Goal: Information Seeking & Learning: Check status

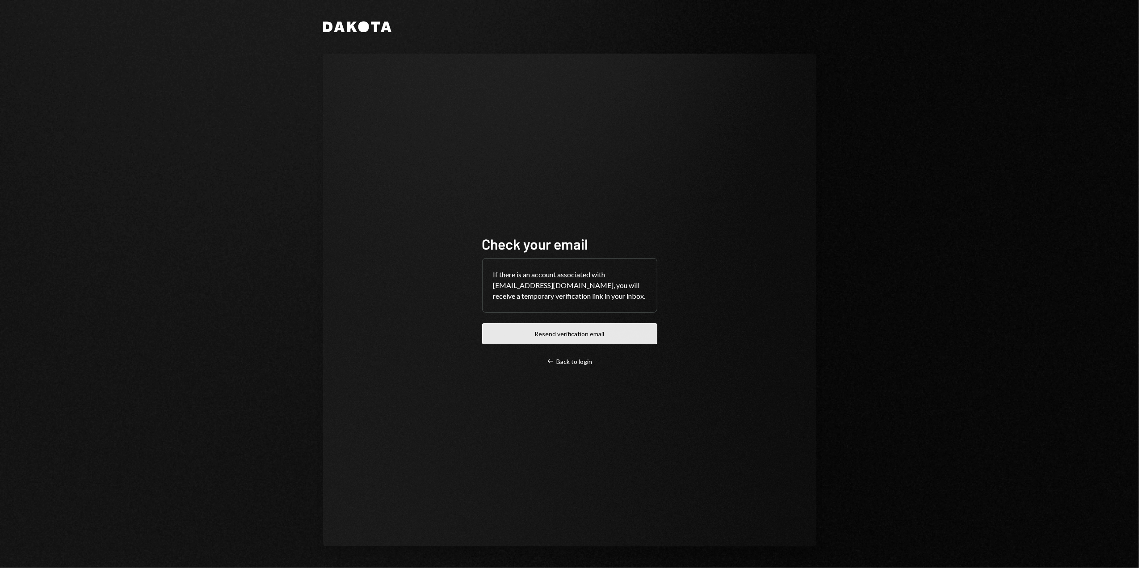
click at [566, 337] on button "Resend verification email" at bounding box center [569, 334] width 175 height 21
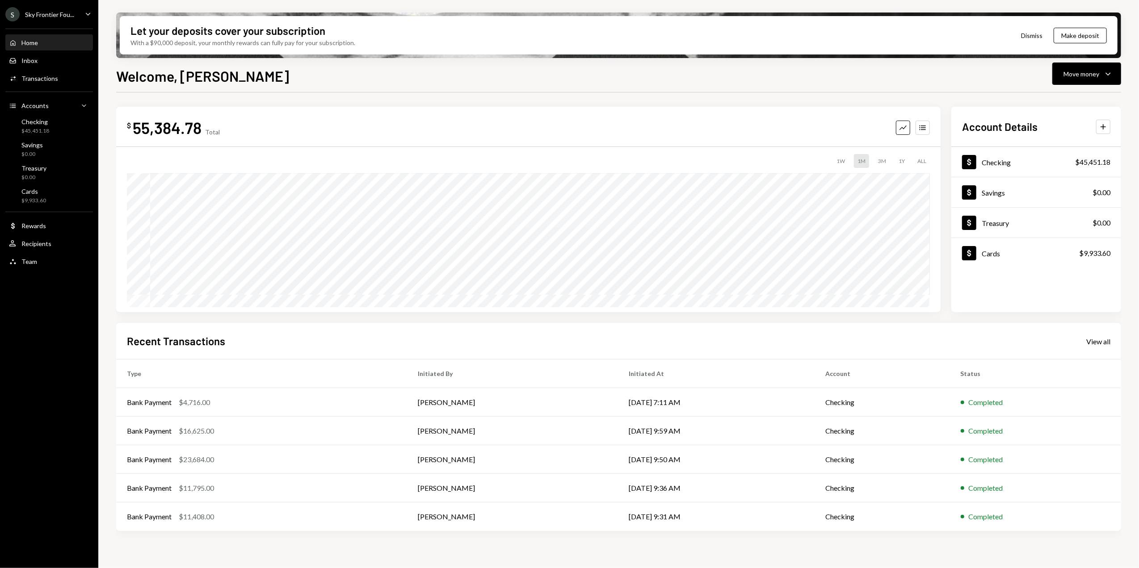
click at [59, 14] on div "Sky Frontier Fou..." at bounding box center [49, 15] width 49 height 8
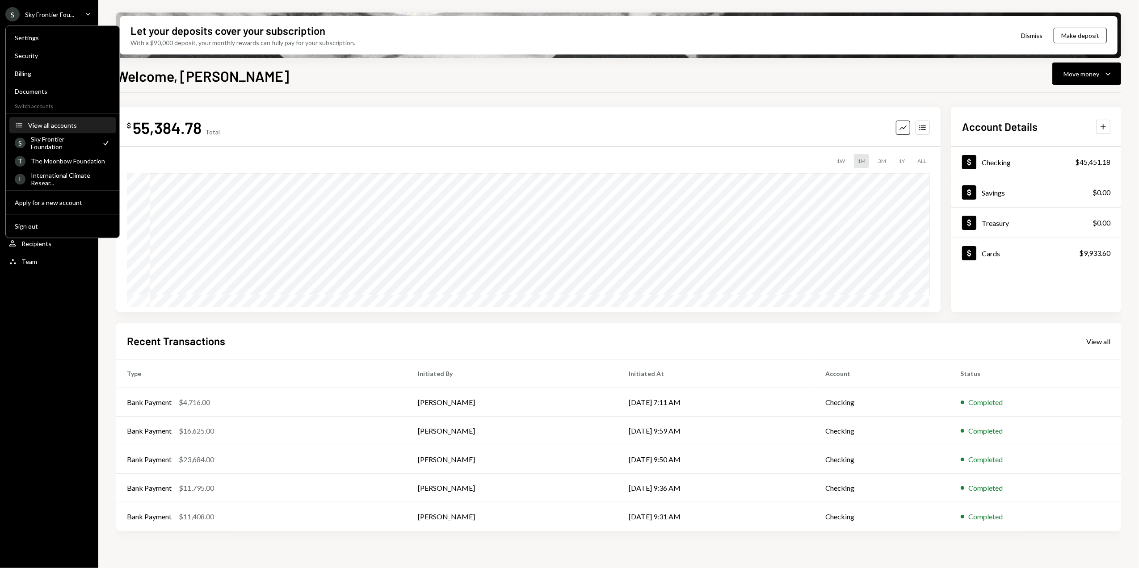
click at [48, 127] on div "View all accounts" at bounding box center [69, 126] width 82 height 8
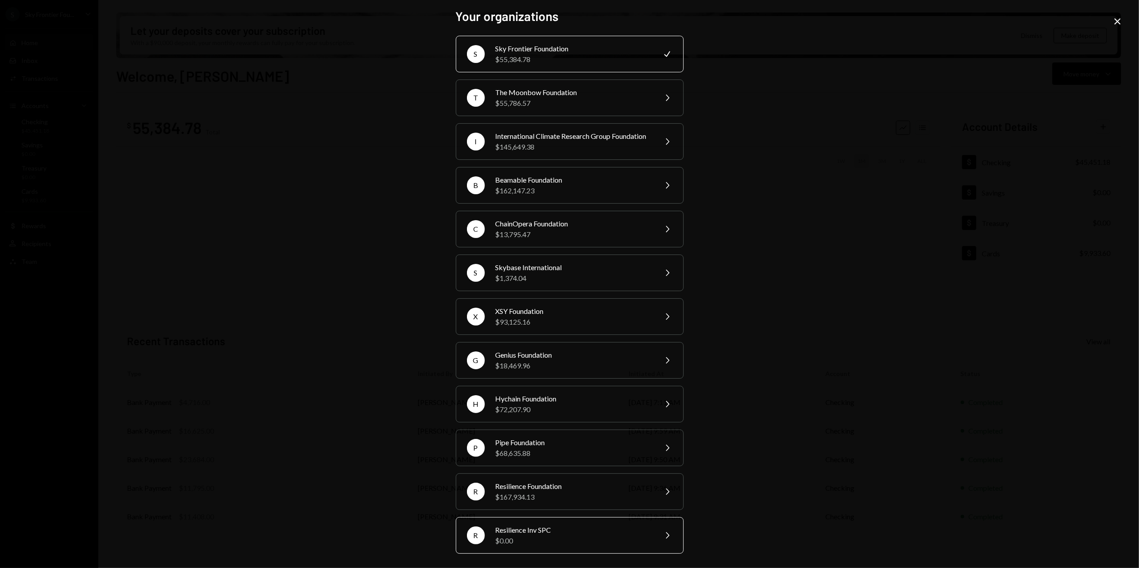
scroll to position [16, 0]
click at [509, 179] on div "Beamable Foundation" at bounding box center [574, 180] width 156 height 11
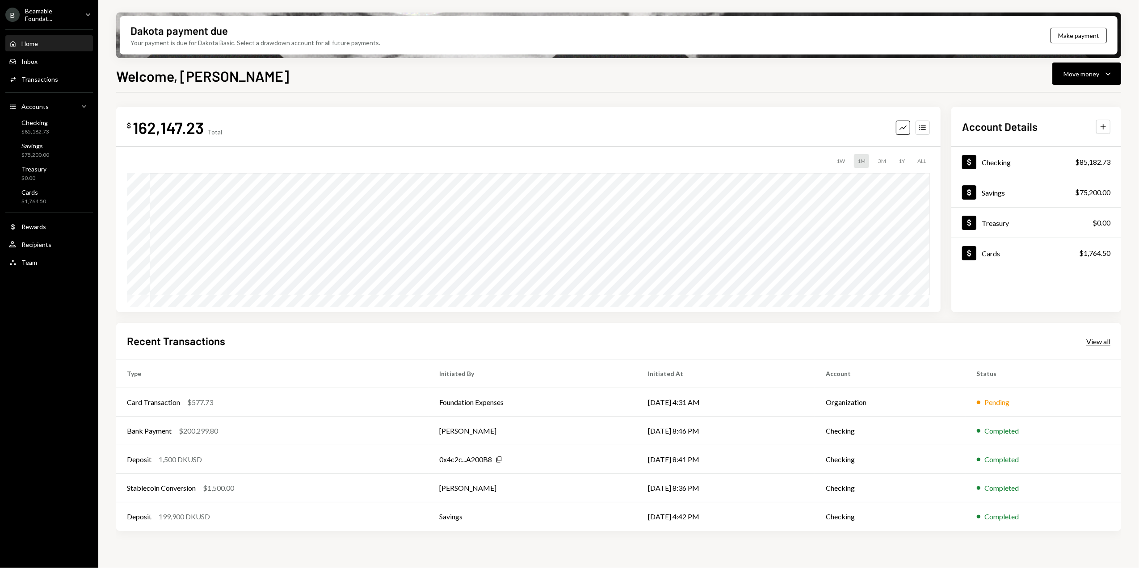
click at [1102, 342] on div "View all" at bounding box center [1098, 341] width 24 height 9
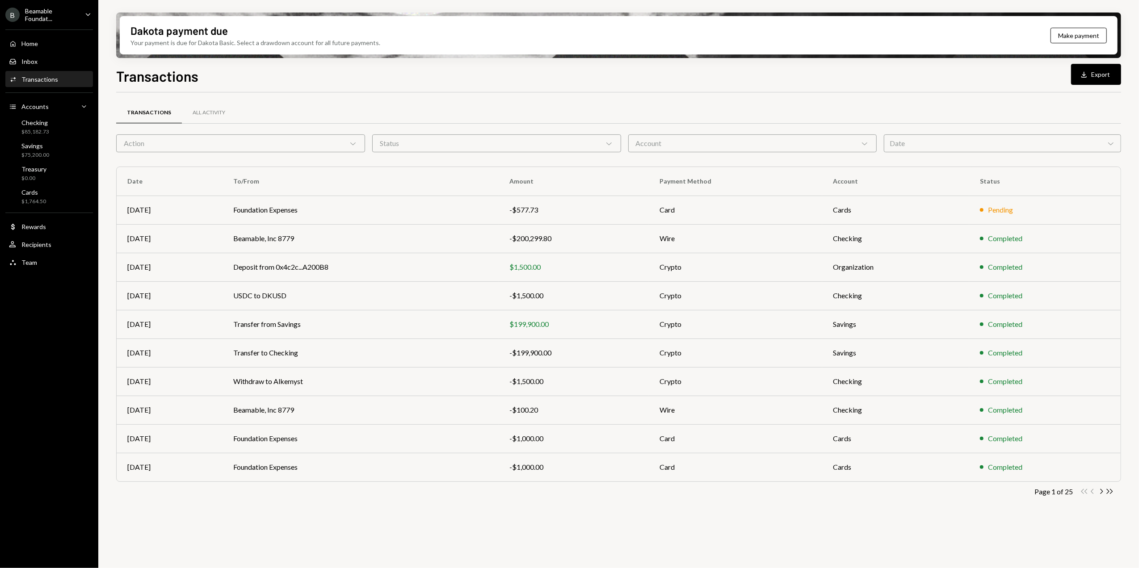
click at [325, 77] on div "Transactions Download Export" at bounding box center [618, 75] width 1005 height 20
click at [336, 387] on td "Withdraw to Alkemyst" at bounding box center [361, 381] width 276 height 29
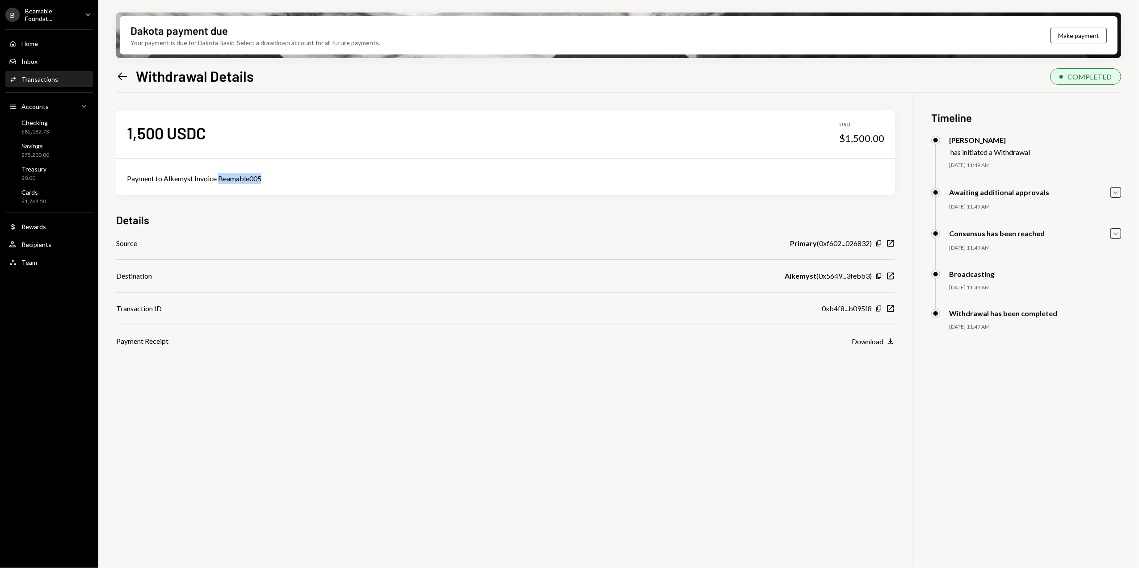
drag, startPoint x: 219, startPoint y: 177, endPoint x: 263, endPoint y: 176, distance: 43.8
click at [263, 176] on div "Payment to Alkemyst Invoice Beamable005" at bounding box center [505, 178] width 757 height 11
copy div "Beamable005"
click at [117, 79] on icon "Left Arrow" at bounding box center [122, 76] width 13 height 13
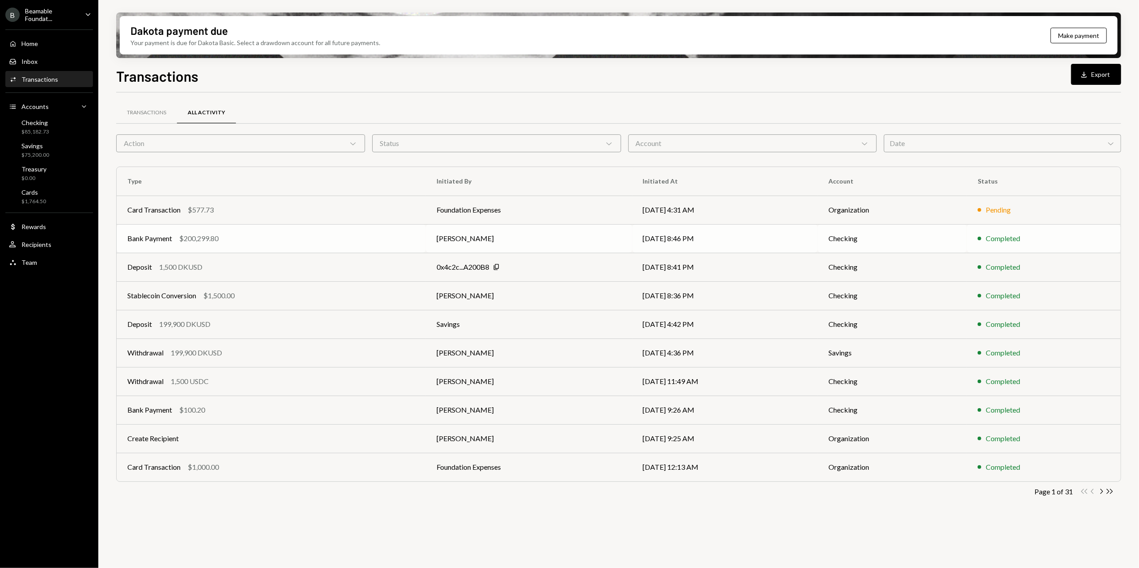
click at [511, 242] on td "[PERSON_NAME]" at bounding box center [529, 238] width 206 height 29
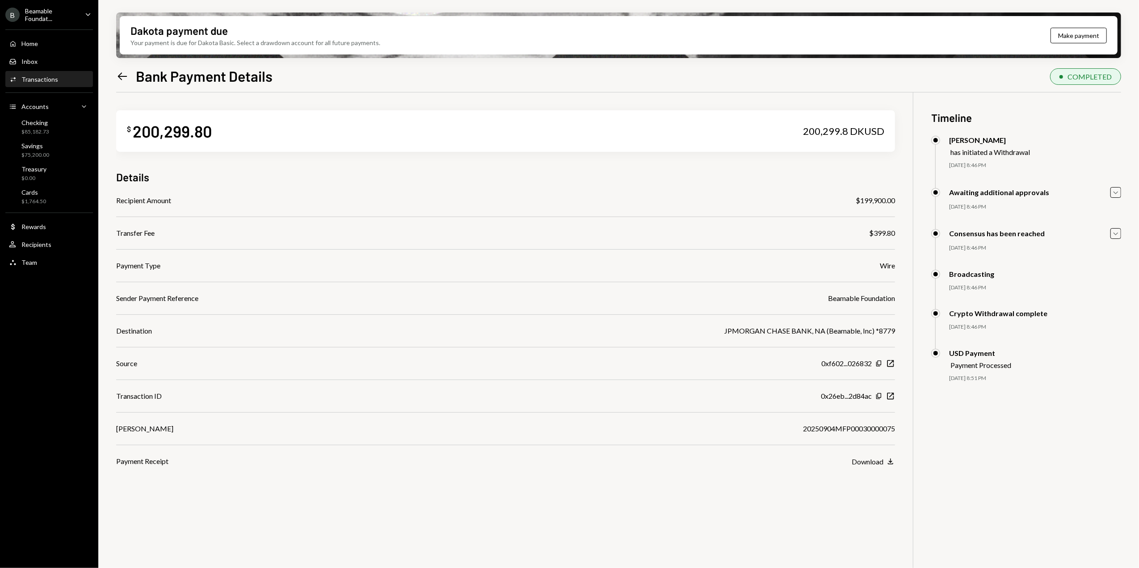
click at [118, 76] on icon at bounding box center [122, 76] width 9 height 8
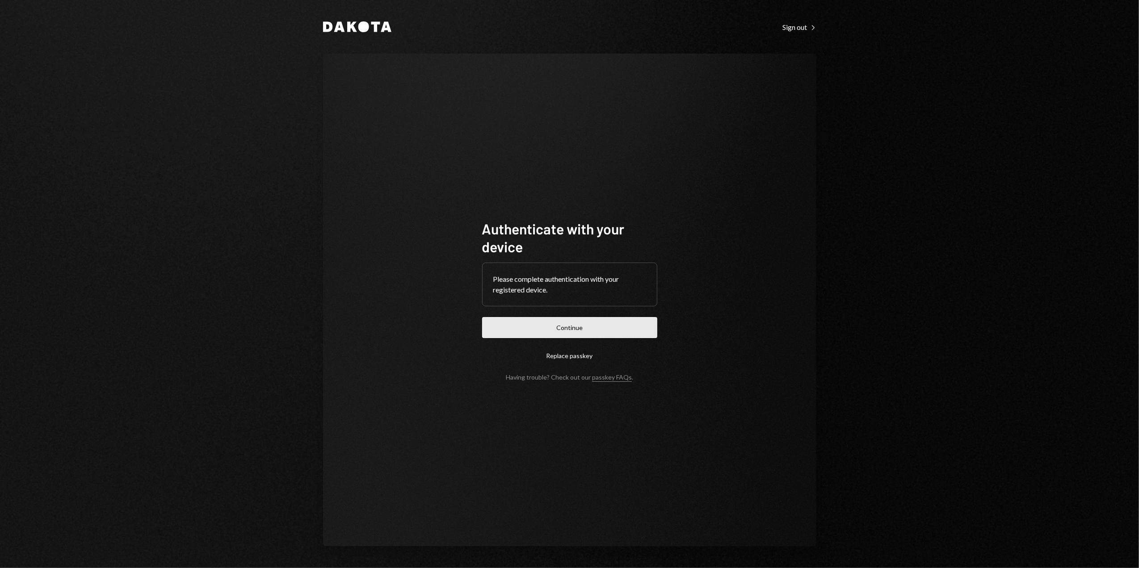
click at [570, 324] on button "Continue" at bounding box center [569, 327] width 175 height 21
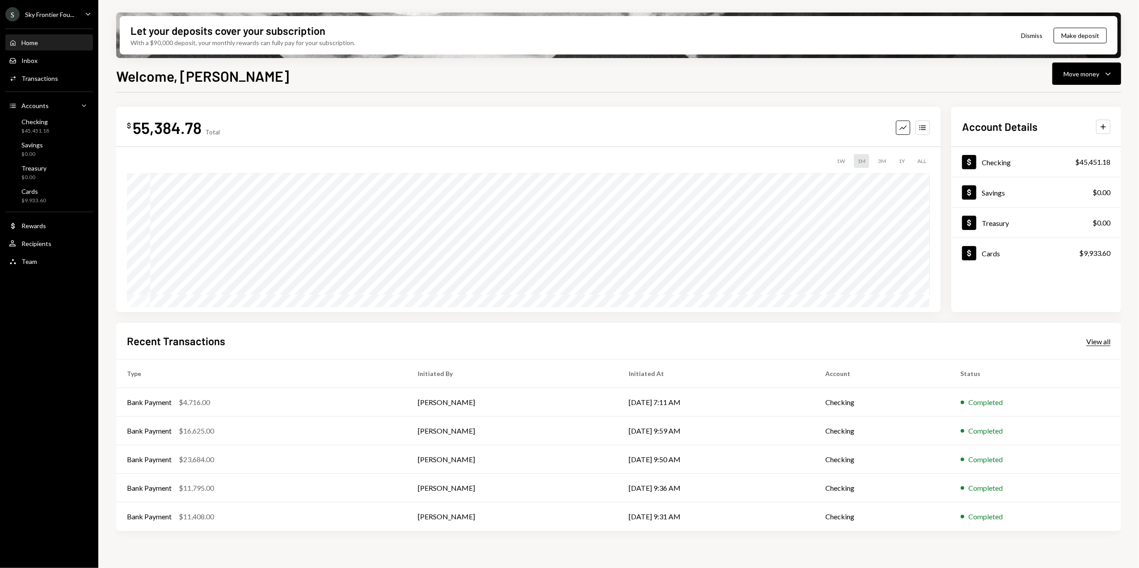
click at [1093, 341] on div "View all" at bounding box center [1098, 341] width 24 height 9
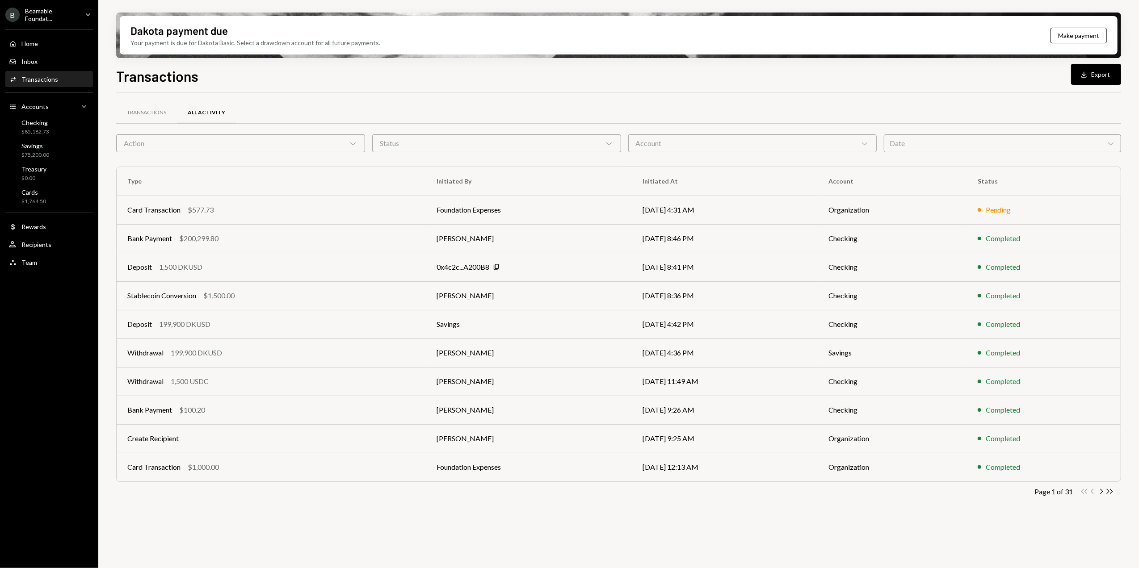
drag, startPoint x: 1099, startPoint y: 492, endPoint x: 980, endPoint y: 421, distance: 139.1
click at [1099, 492] on icon "Chevron Right" at bounding box center [1101, 492] width 8 height 8
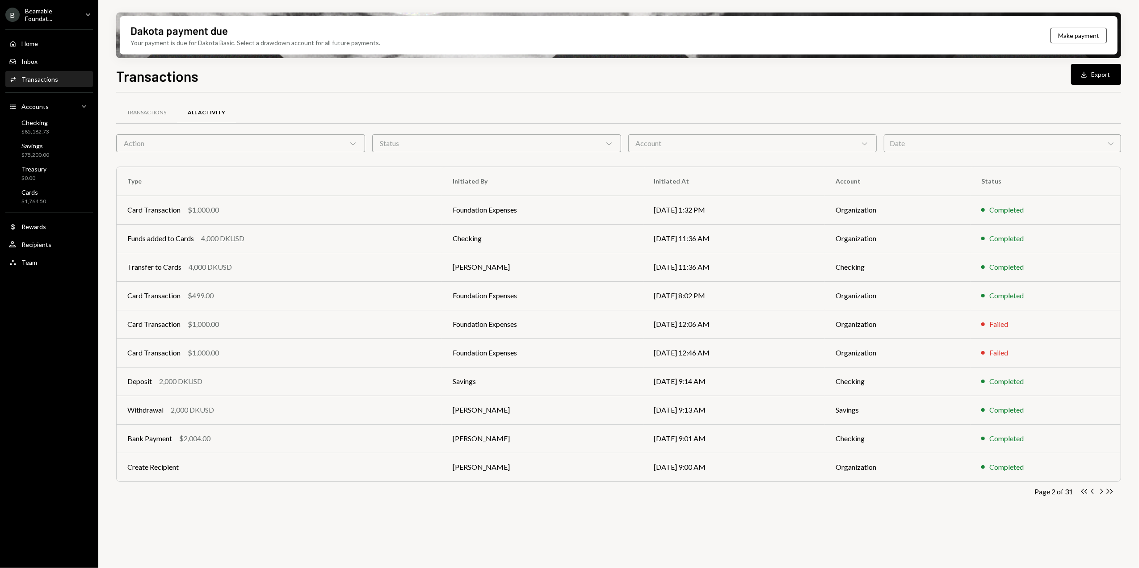
click at [1094, 492] on icon "Chevron Left" at bounding box center [1093, 492] width 8 height 8
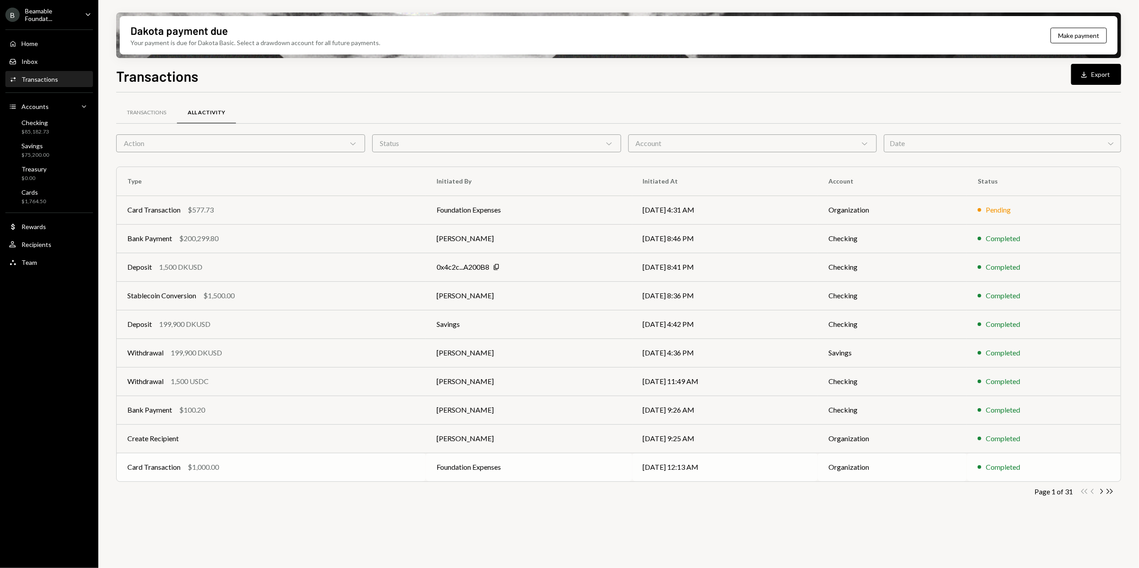
click at [558, 472] on td "Foundation Expenses" at bounding box center [529, 467] width 206 height 29
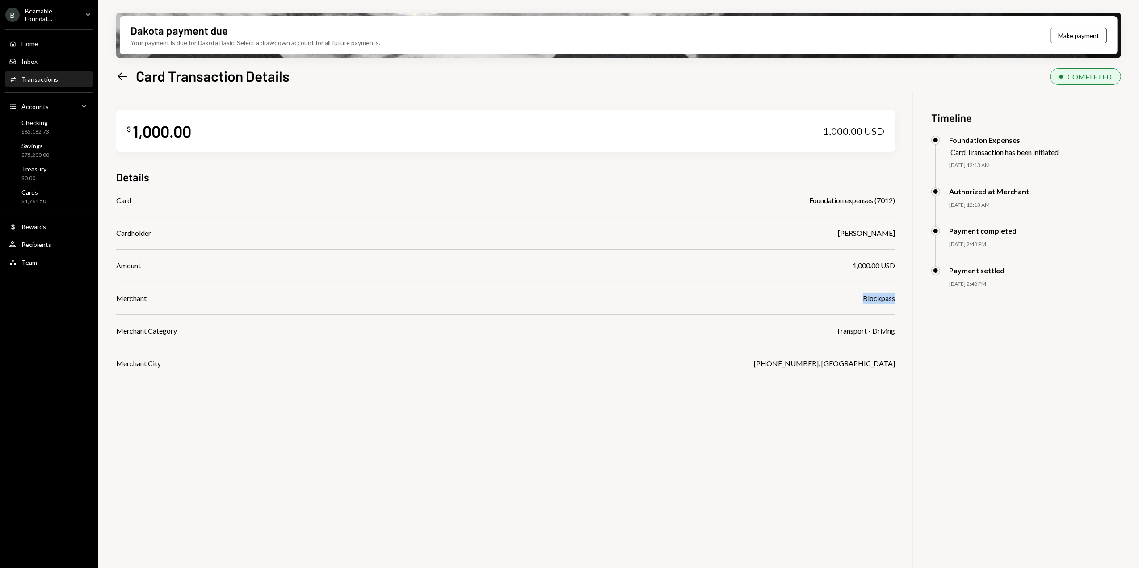
drag, startPoint x: 865, startPoint y: 297, endPoint x: 903, endPoint y: 297, distance: 37.5
click at [903, 297] on div "$ 1,000.00 1,000.00 USD Details Card Foundation expenses (7012) Cardholder LEST…" at bounding box center [618, 376] width 1005 height 568
drag, startPoint x: 903, startPoint y: 297, endPoint x: 892, endPoint y: 236, distance: 61.7
click at [892, 236] on div "LESTER DE LEON" at bounding box center [866, 233] width 57 height 11
drag, startPoint x: 24, startPoint y: 9, endPoint x: 67, endPoint y: 22, distance: 44.8
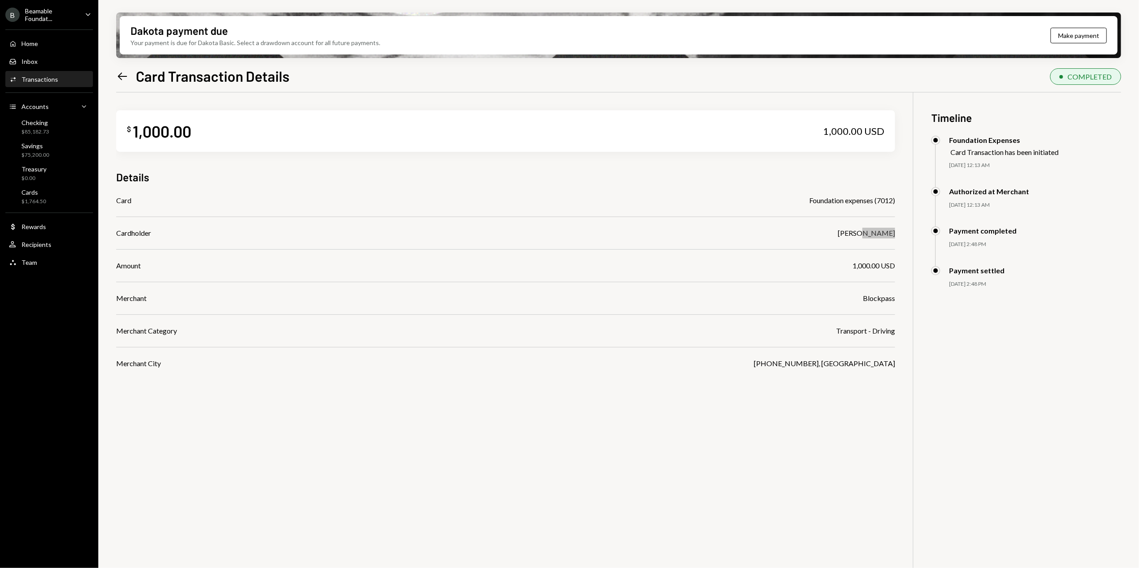
click at [24, 9] on div "B Beamable Foundat..." at bounding box center [41, 14] width 72 height 15
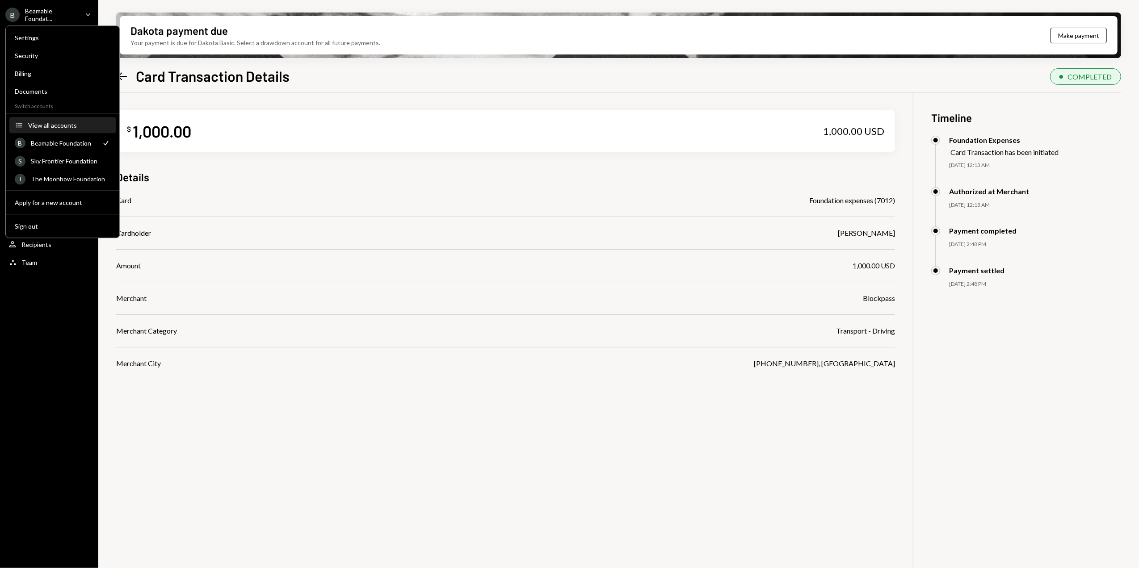
click at [56, 126] on div "View all accounts" at bounding box center [69, 126] width 82 height 8
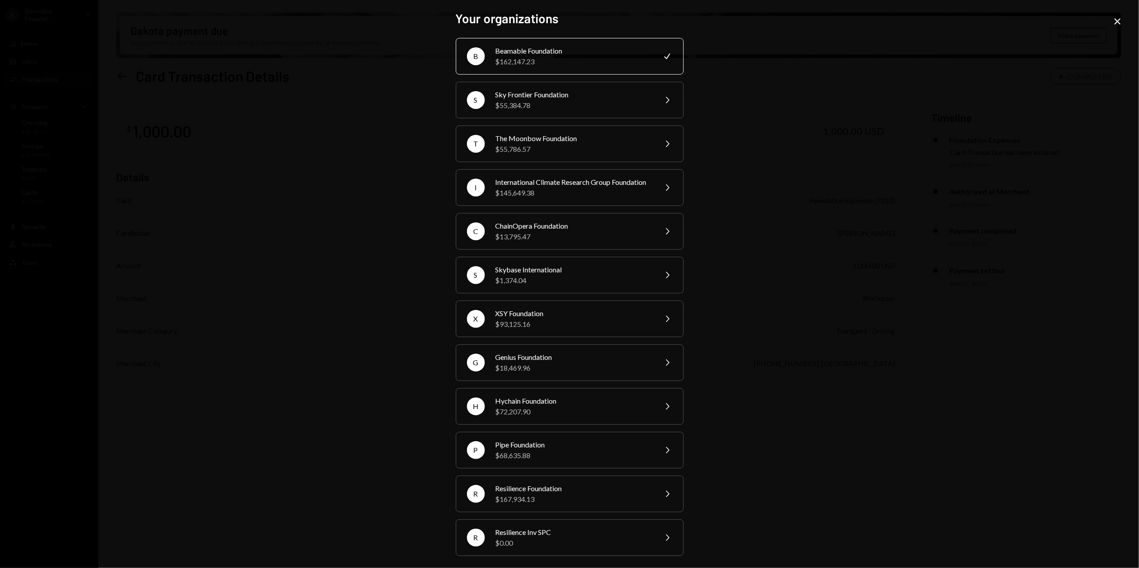
click at [556, 55] on div "Beamable Foundation" at bounding box center [574, 51] width 156 height 11
click at [507, 53] on div "Beamable Foundation" at bounding box center [574, 51] width 156 height 11
click at [558, 53] on div "Beamable Foundation" at bounding box center [574, 51] width 156 height 11
click at [1118, 18] on icon "Close" at bounding box center [1117, 21] width 11 height 11
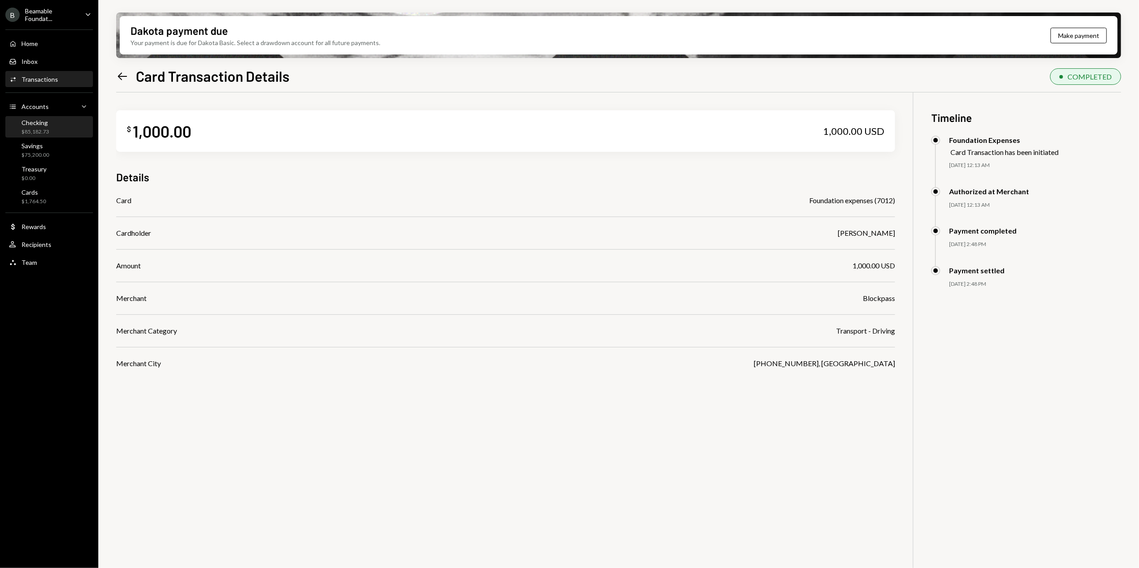
click at [50, 129] on div "Checking $85,182.73" at bounding box center [49, 127] width 80 height 17
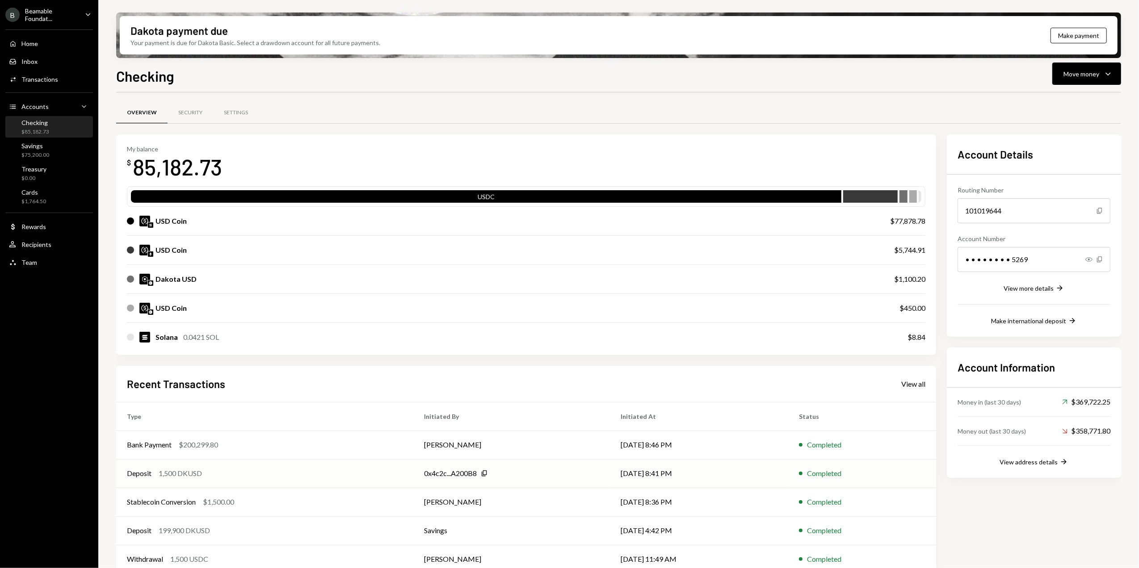
scroll to position [13, 0]
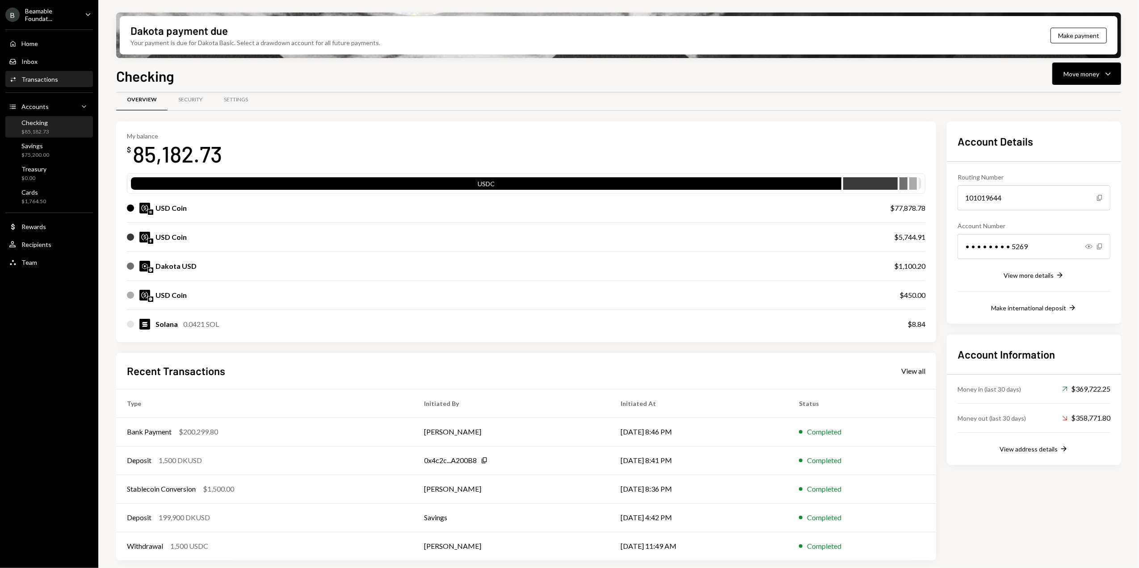
click at [46, 76] on div "Transactions" at bounding box center [39, 80] width 37 height 8
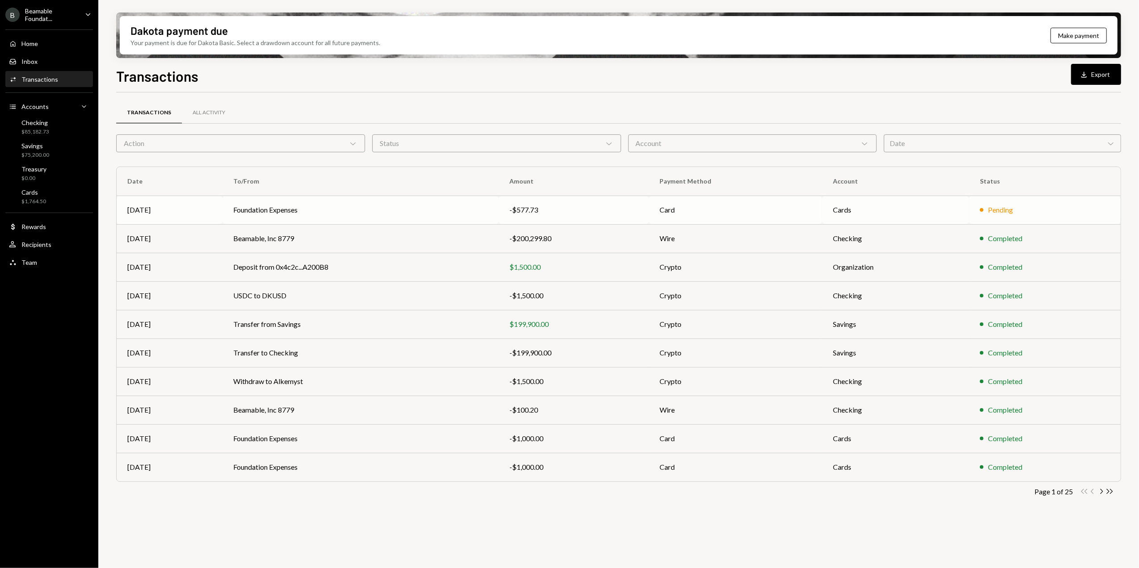
click at [588, 214] on div "-$577.73" at bounding box center [573, 210] width 129 height 11
click at [509, 5] on div "Dakota payment due Your payment is due for Dakota Basic. Select a drawdown acco…" at bounding box center [618, 284] width 1041 height 568
click at [52, 15] on div "Beamable Foundat..." at bounding box center [51, 14] width 53 height 15
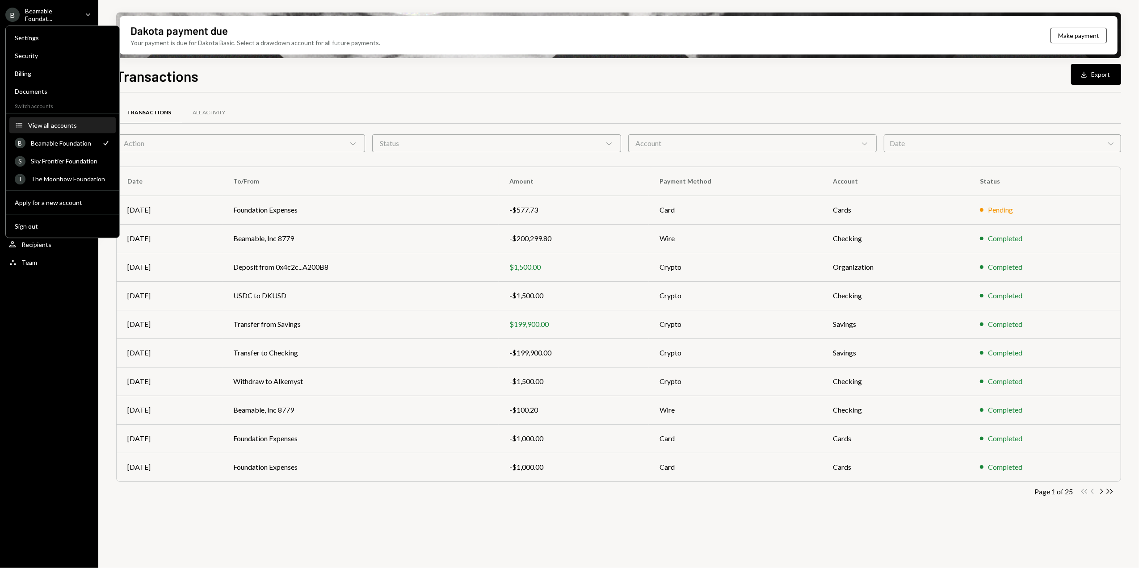
click at [47, 127] on div "View all accounts" at bounding box center [69, 126] width 82 height 8
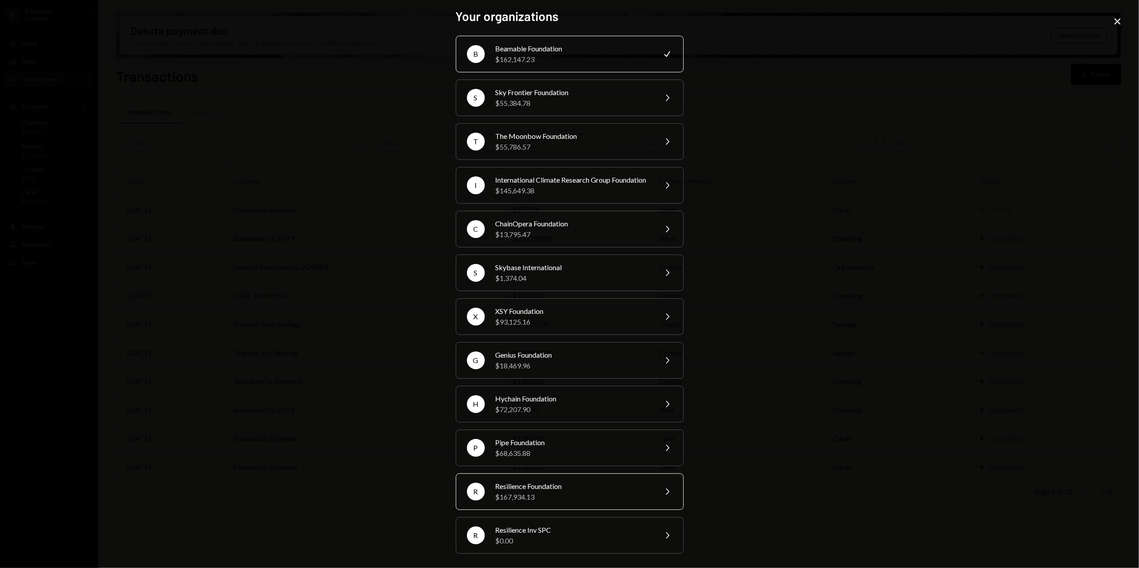
scroll to position [16, 0]
drag, startPoint x: 525, startPoint y: 448, endPoint x: 506, endPoint y: 444, distance: 19.1
click at [526, 448] on div "$68,635.88" at bounding box center [574, 453] width 156 height 11
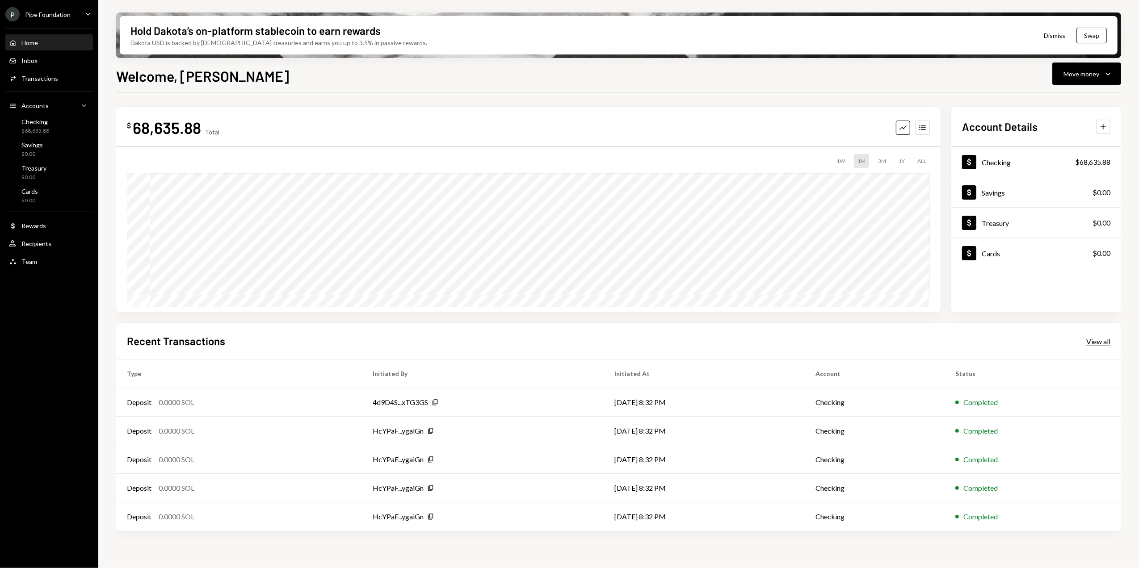
click at [1093, 341] on div "View all" at bounding box center [1098, 341] width 24 height 9
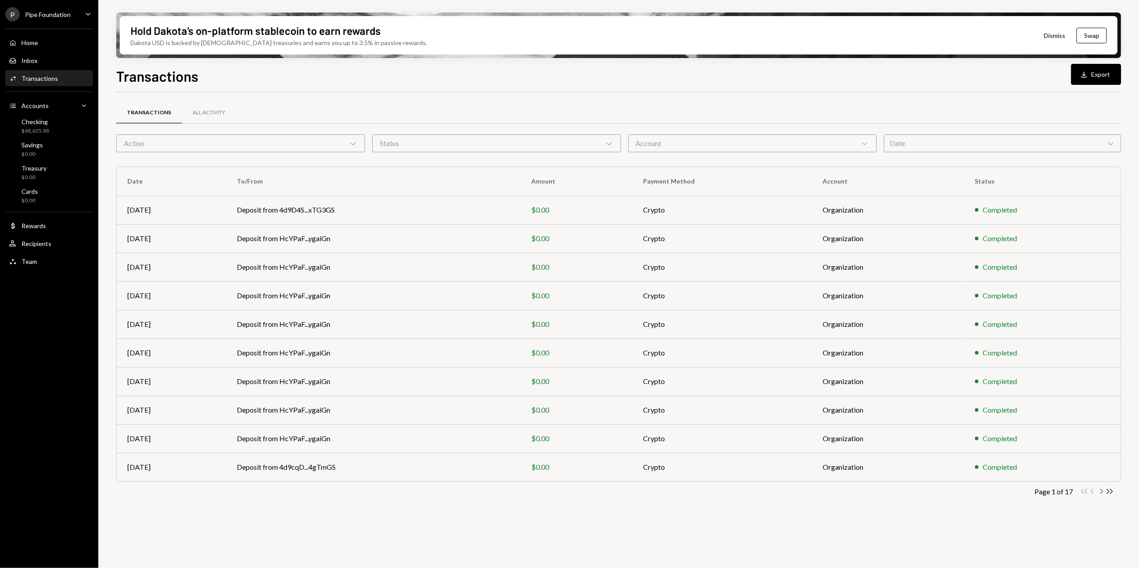
click at [1100, 492] on icon "Chevron Right" at bounding box center [1101, 492] width 8 height 8
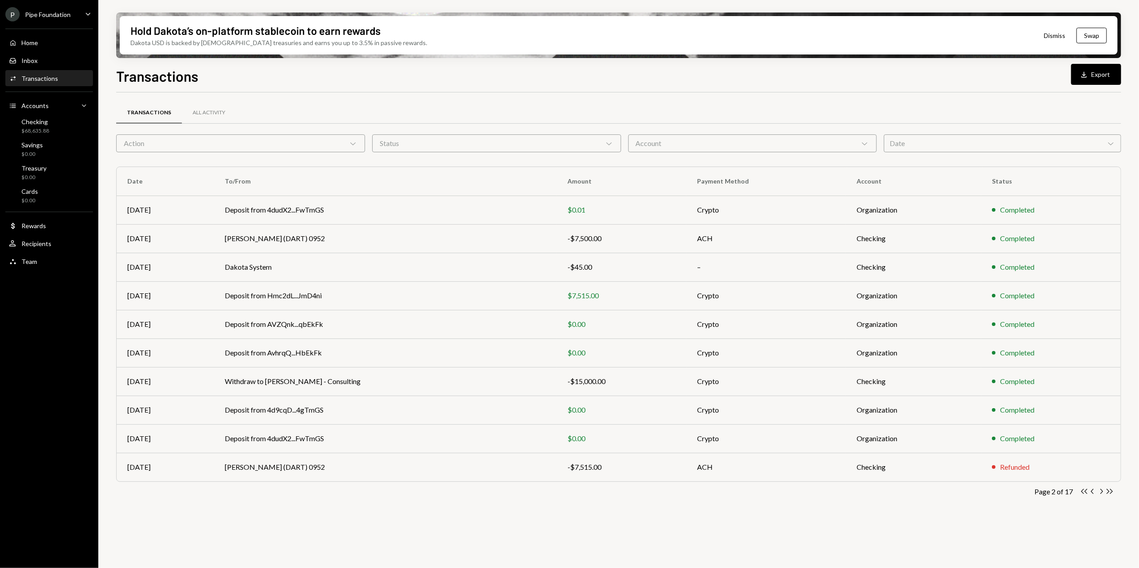
click at [1100, 492] on icon "Chevron Right" at bounding box center [1101, 492] width 8 height 8
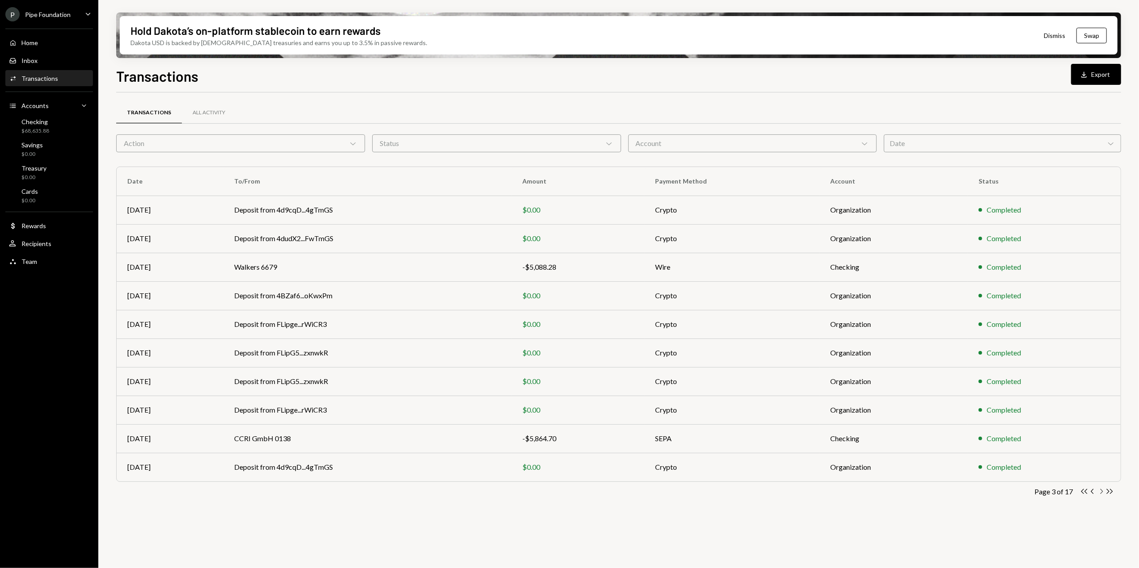
click at [1101, 492] on icon "Chevron Right" at bounding box center [1101, 492] width 8 height 8
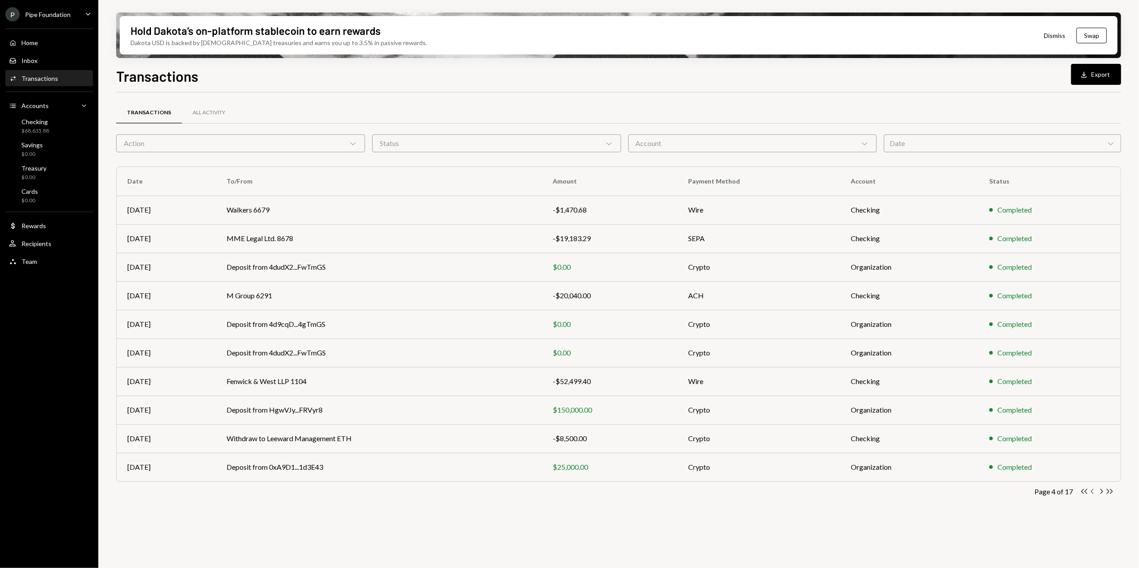
click at [1091, 491] on icon "Chevron Left" at bounding box center [1093, 492] width 8 height 8
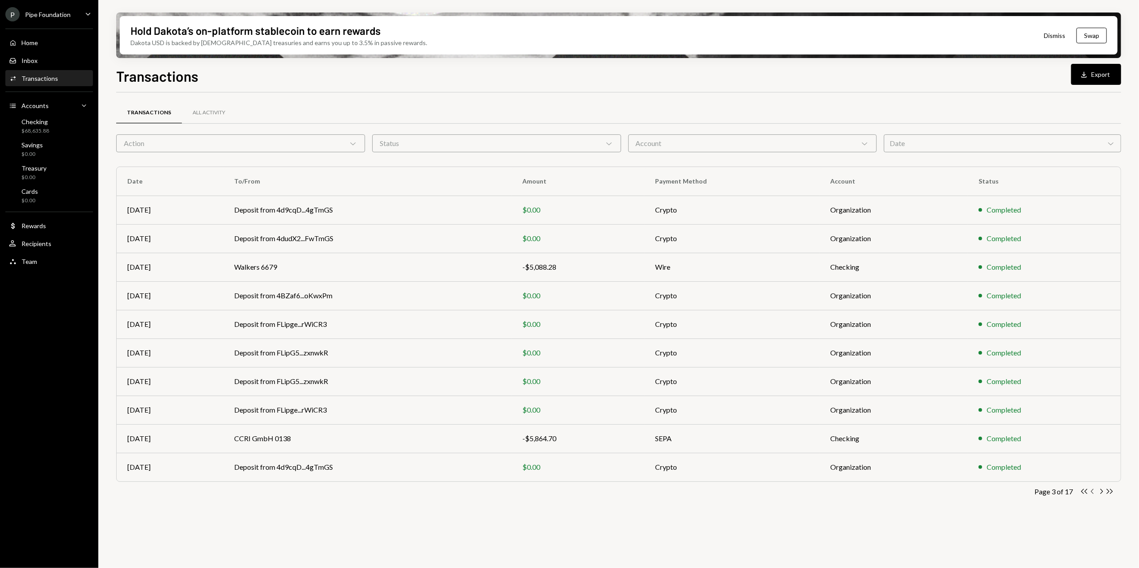
click at [1091, 491] on icon "Chevron Left" at bounding box center [1093, 492] width 8 height 8
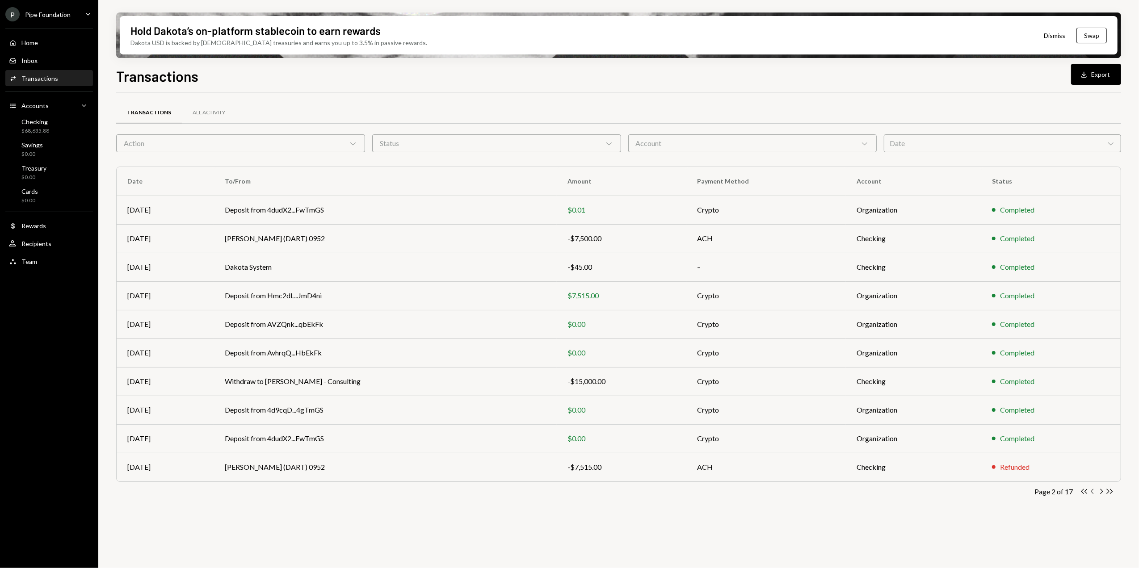
click at [1092, 492] on icon "Chevron Left" at bounding box center [1093, 492] width 8 height 8
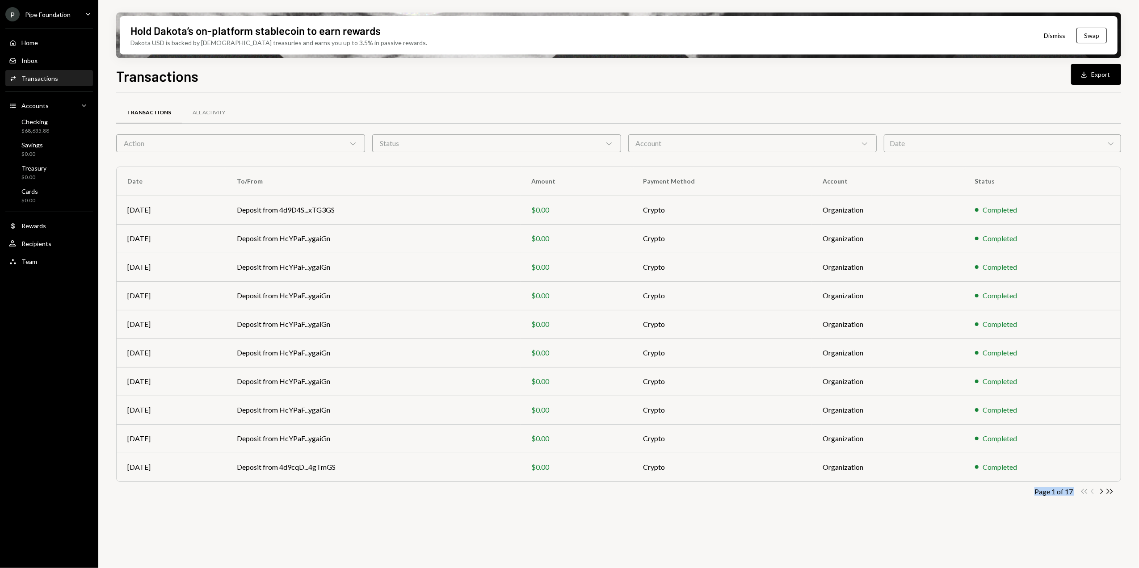
click at [1092, 492] on div "Double Arrow Left Chevron Left Chevron Right Double Arrow Right" at bounding box center [1097, 492] width 34 height 8
click at [1102, 495] on icon "Chevron Right" at bounding box center [1101, 492] width 8 height 8
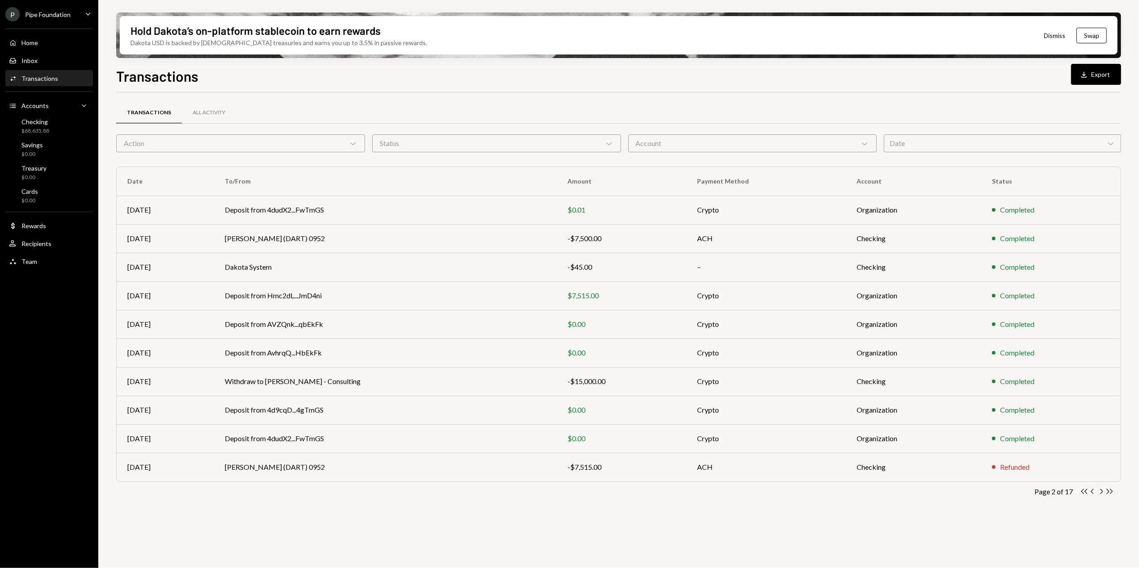
click at [63, 13] on div "Pipe Foundation" at bounding box center [48, 15] width 46 height 8
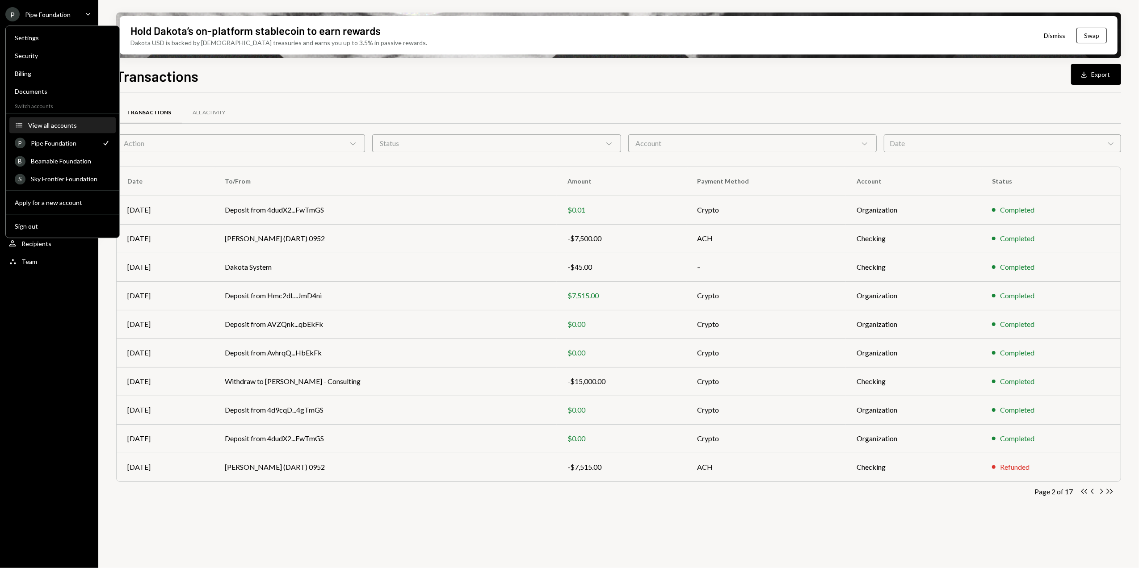
click at [61, 126] on div "View all accounts" at bounding box center [69, 126] width 82 height 8
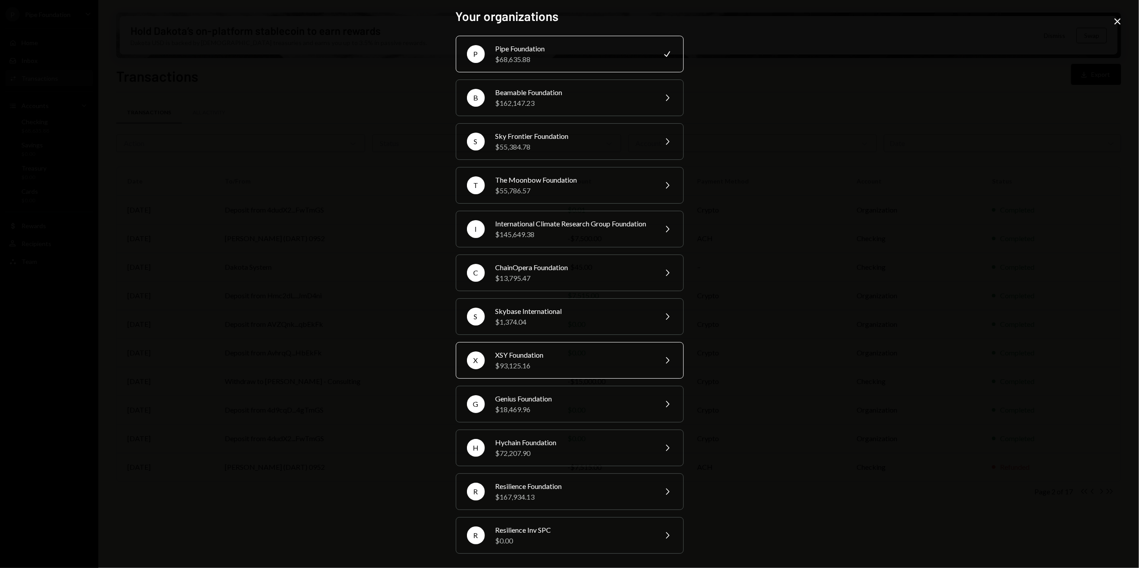
scroll to position [16, 0]
click at [549, 446] on div "Hychain Foundation" at bounding box center [574, 442] width 156 height 11
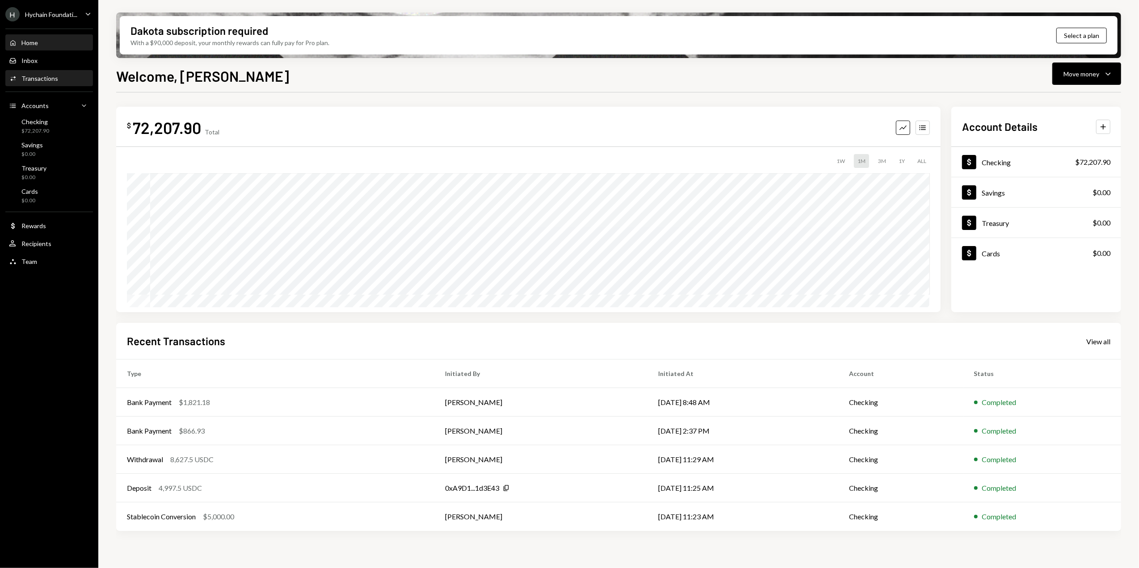
click at [43, 72] on div "Activities Transactions" at bounding box center [49, 78] width 80 height 15
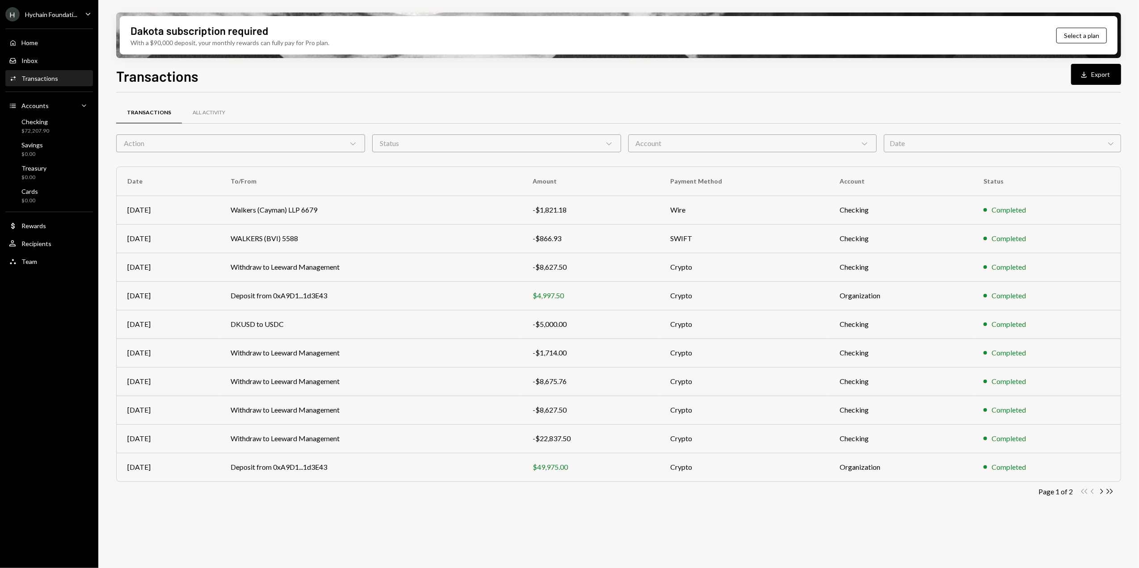
click at [71, 13] on div "Hychain Foundati..." at bounding box center [51, 15] width 52 height 8
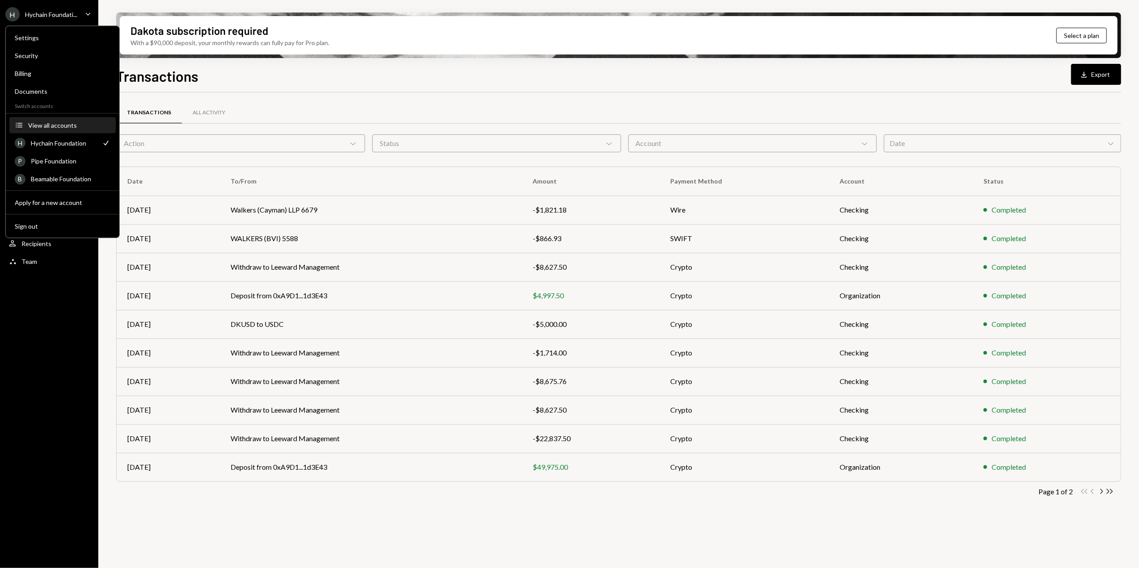
click at [58, 124] on div "View all accounts" at bounding box center [69, 126] width 82 height 8
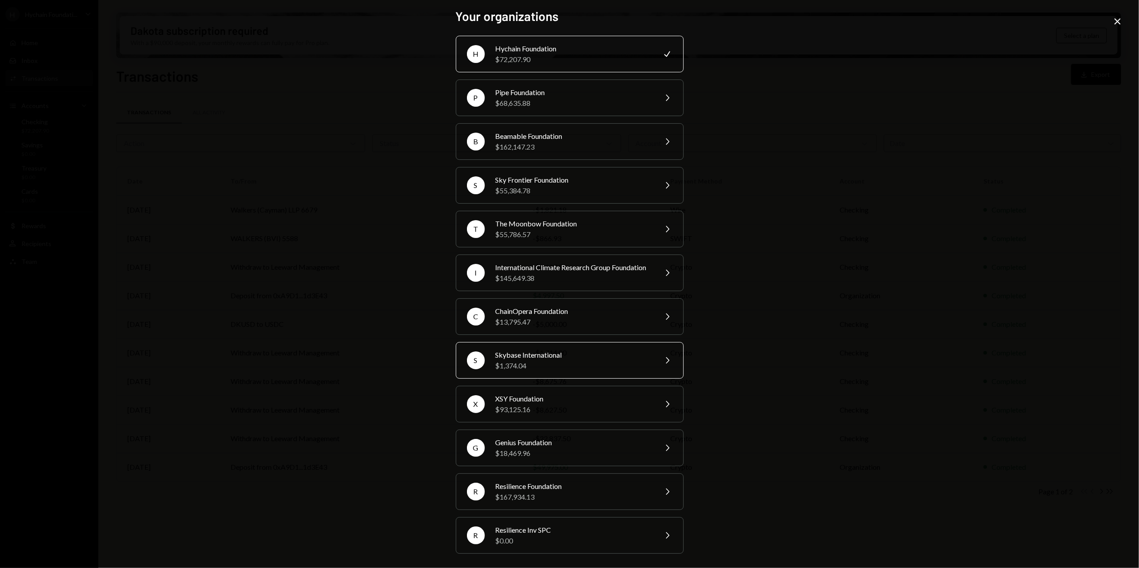
scroll to position [16, 0]
click at [513, 412] on div "$93,125.16" at bounding box center [574, 409] width 156 height 11
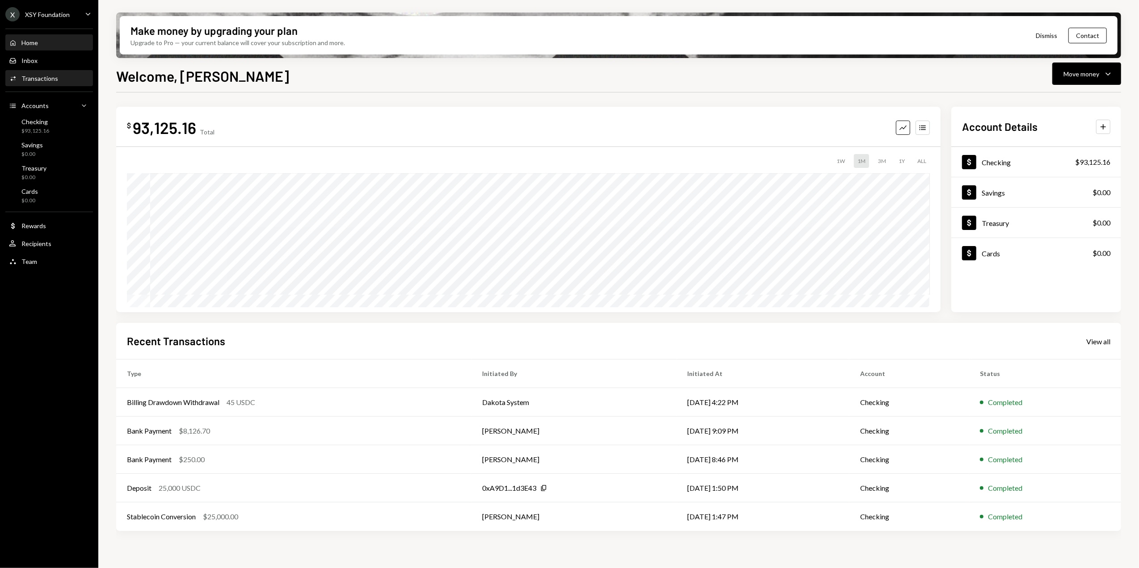
click at [42, 81] on div "Transactions" at bounding box center [39, 79] width 37 height 8
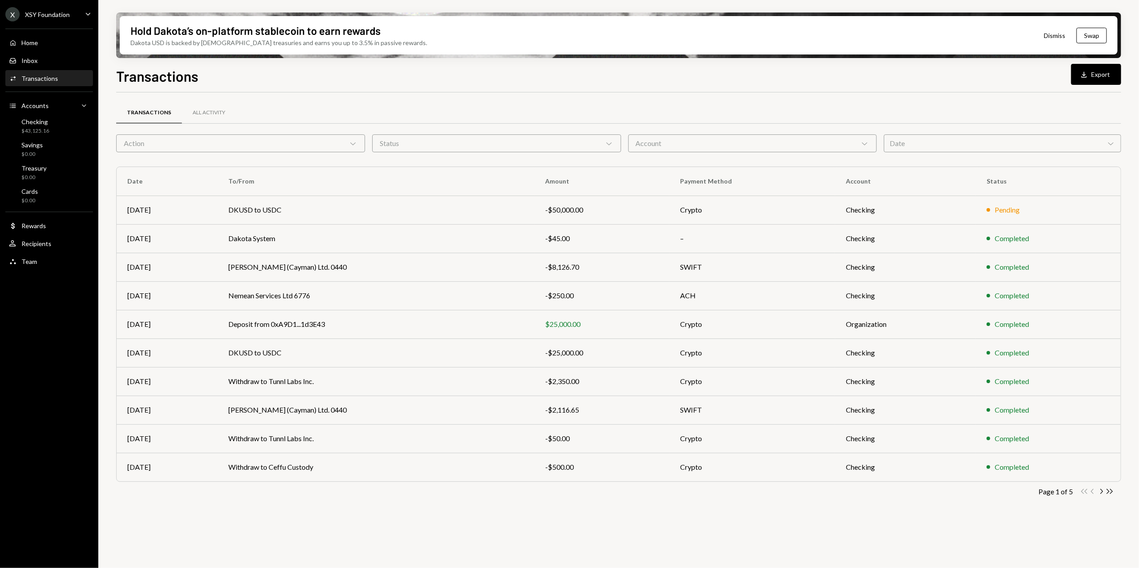
drag, startPoint x: 1088, startPoint y: 78, endPoint x: 1068, endPoint y: 86, distance: 21.2
click at [1088, 77] on icon "Download" at bounding box center [1084, 74] width 9 height 9
click at [336, 301] on td "Nemean Services Ltd 6776" at bounding box center [376, 296] width 317 height 29
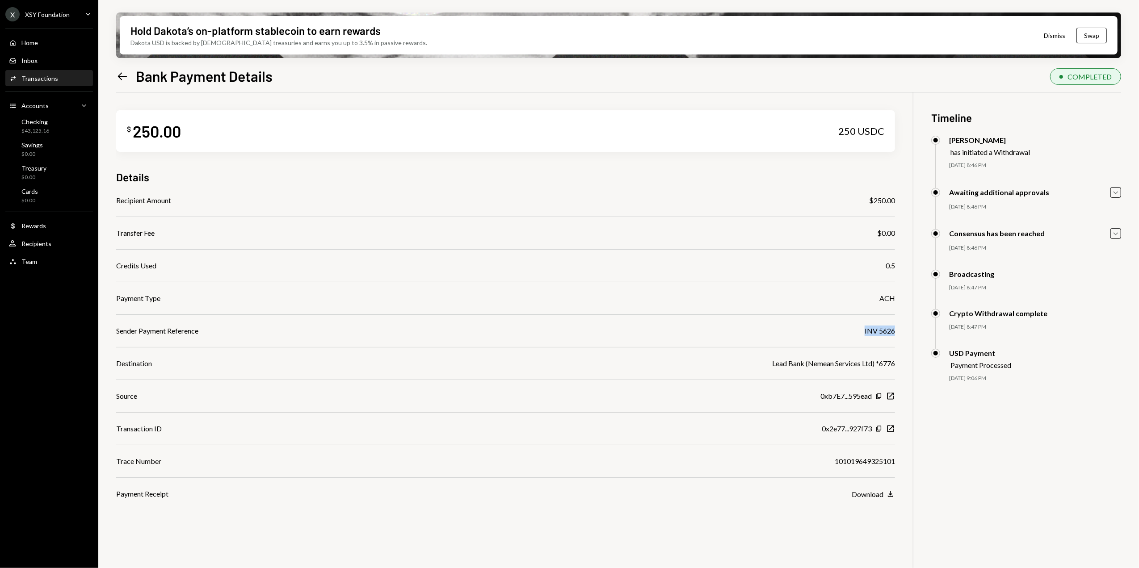
drag, startPoint x: 900, startPoint y: 328, endPoint x: 861, endPoint y: 329, distance: 39.3
click at [861, 329] on div "$ 250.00 250 USDC Details Recipient Amount $250.00 Transfer Fee $0.00 Credits U…" at bounding box center [618, 376] width 1005 height 568
copy div "INV 5626"
click at [120, 80] on icon "Left Arrow" at bounding box center [122, 76] width 13 height 13
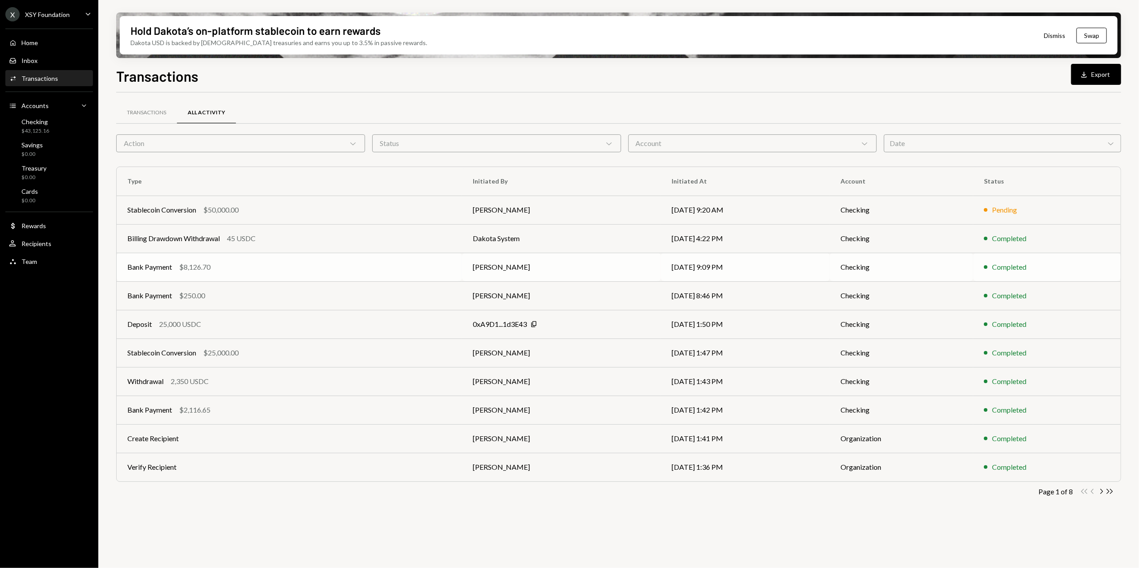
click at [256, 262] on div "Bank Payment $8,126.70" at bounding box center [289, 267] width 324 height 11
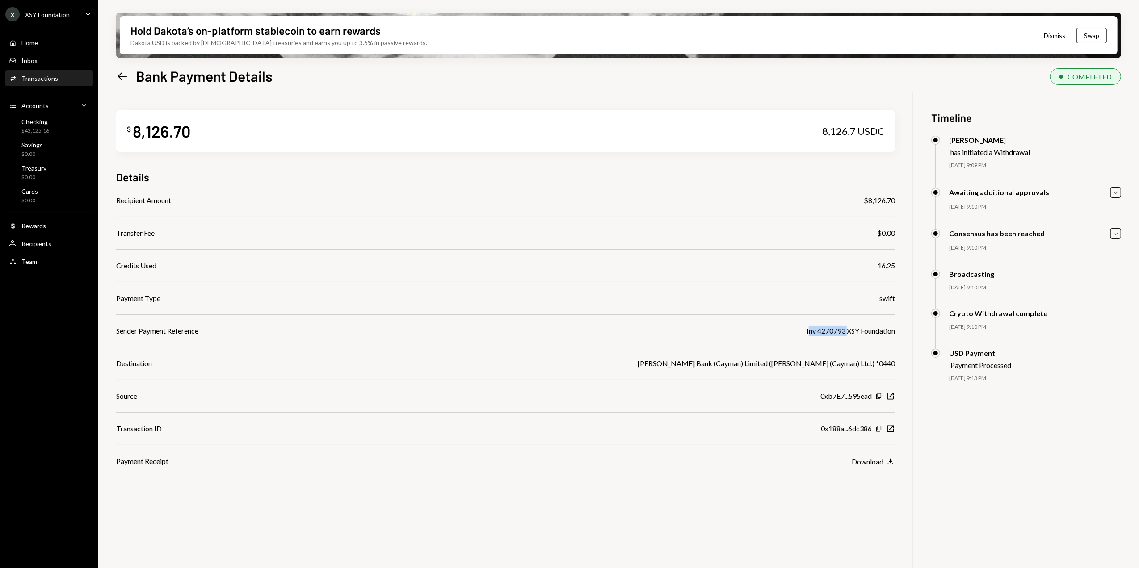
drag, startPoint x: 804, startPoint y: 331, endPoint x: 842, endPoint y: 331, distance: 38.0
click at [842, 331] on div "Inv 4270793 XSY Foundation" at bounding box center [851, 331] width 88 height 11
copy div "Inv 4270793"
click at [124, 76] on icon "Left Arrow" at bounding box center [122, 76] width 13 height 13
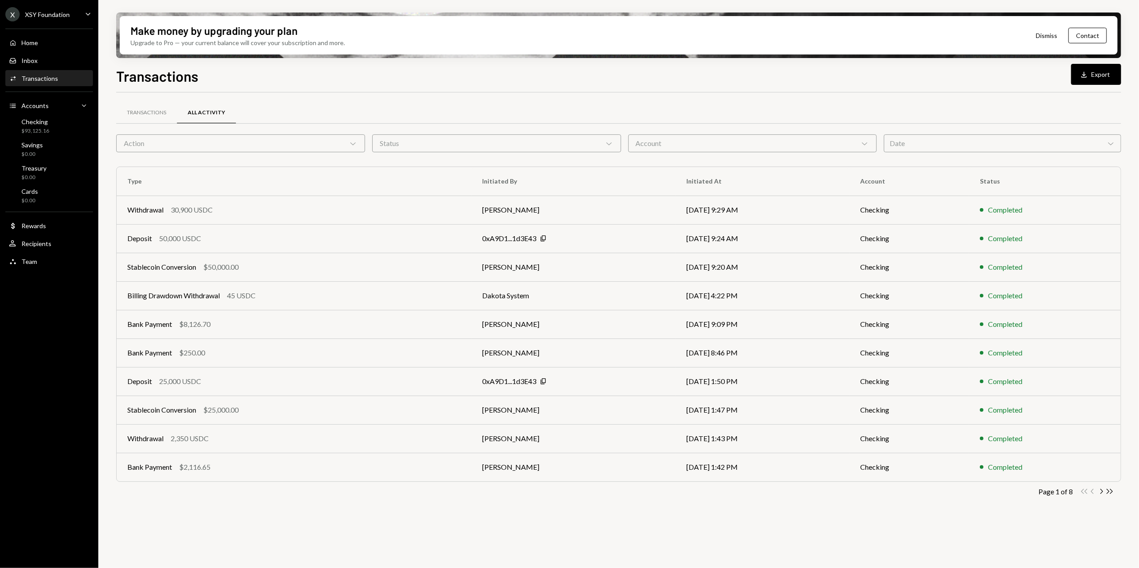
click at [72, 18] on div "X XSY Foundation Caret Down" at bounding box center [49, 14] width 98 height 14
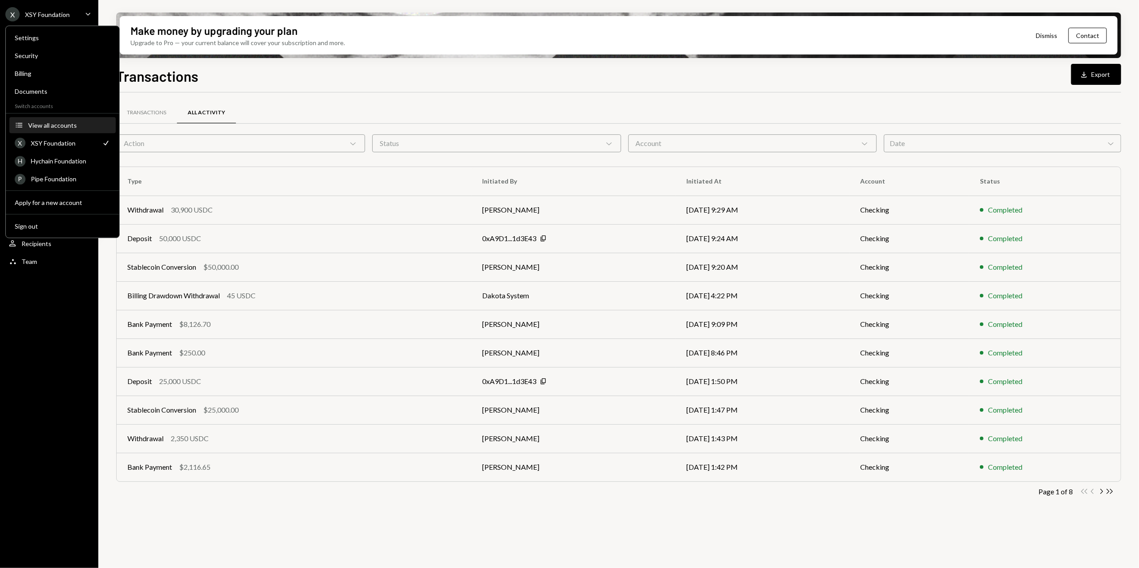
click at [50, 127] on div "View all accounts" at bounding box center [69, 126] width 82 height 8
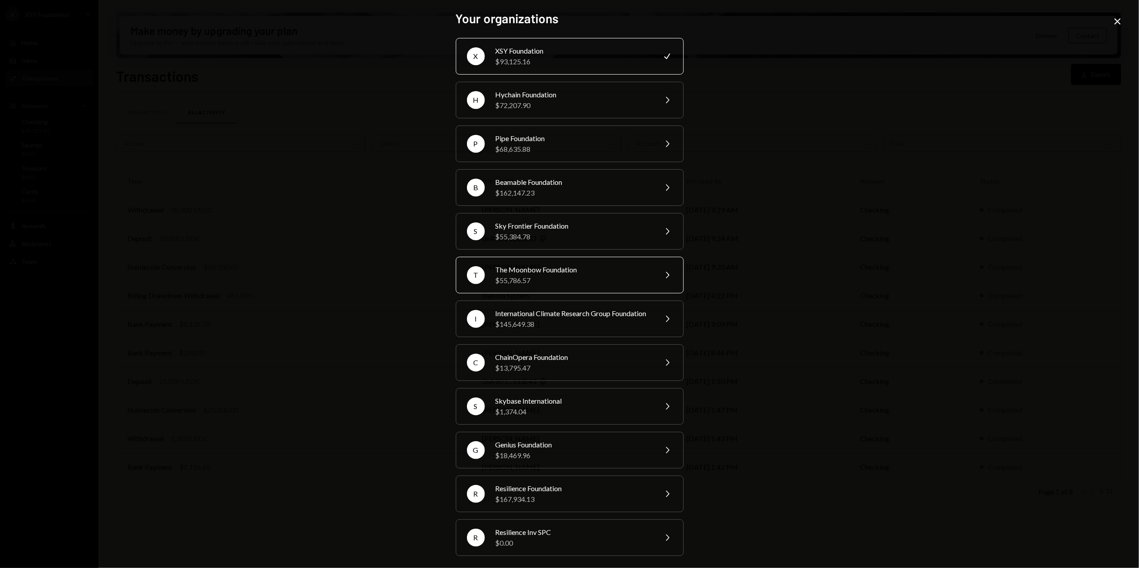
click at [559, 278] on div "$55,786.57" at bounding box center [574, 280] width 156 height 11
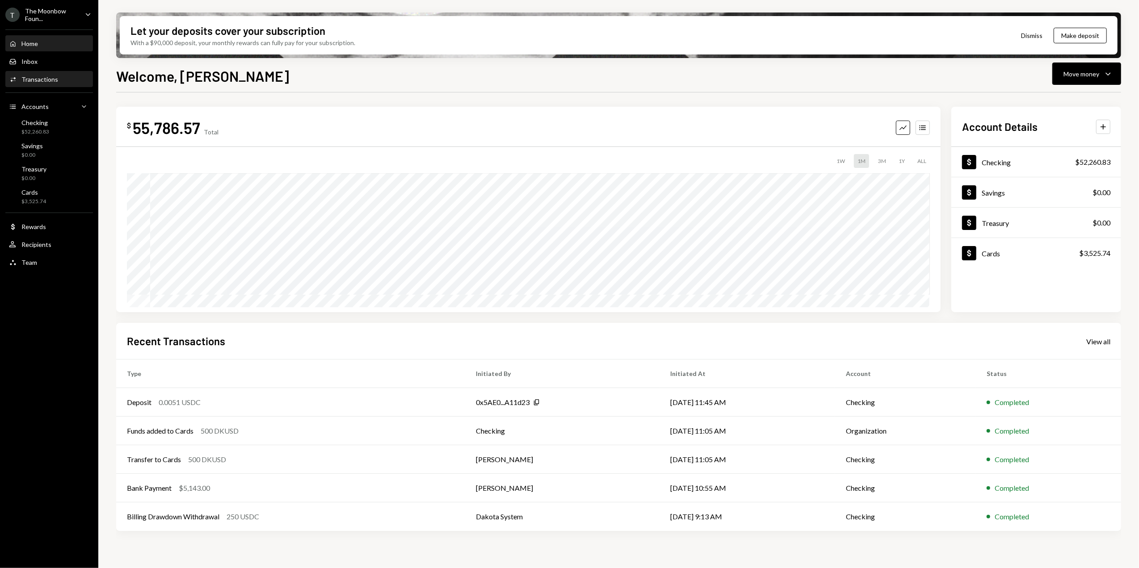
click at [36, 85] on div "Activities Transactions" at bounding box center [49, 79] width 80 height 15
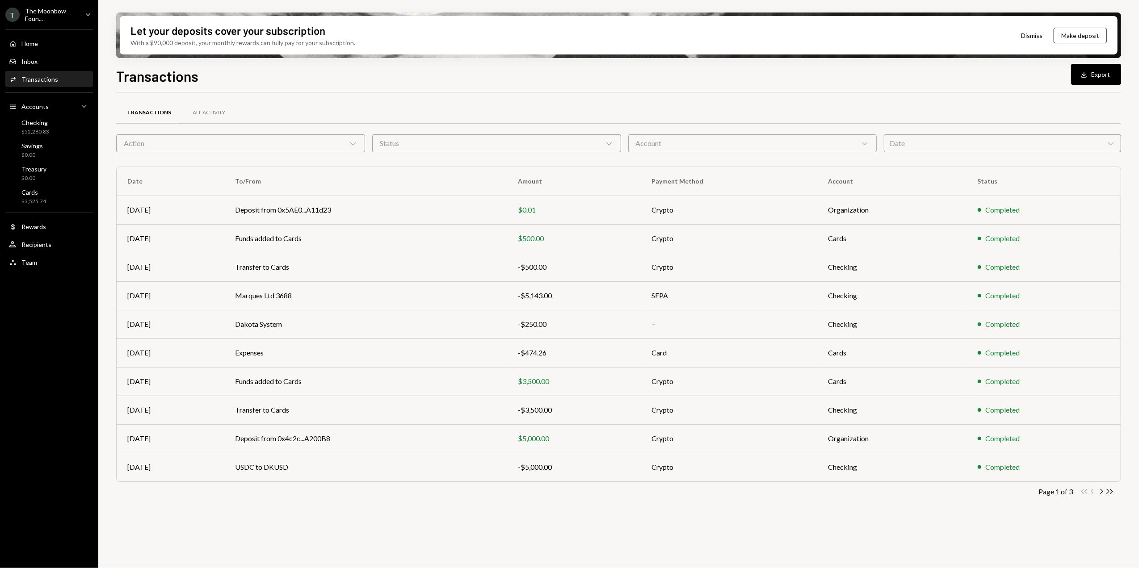
drag, startPoint x: 55, startPoint y: 16, endPoint x: 164, endPoint y: 21, distance: 109.1
click at [56, 16] on div "The Moonbow Foun..." at bounding box center [51, 14] width 53 height 15
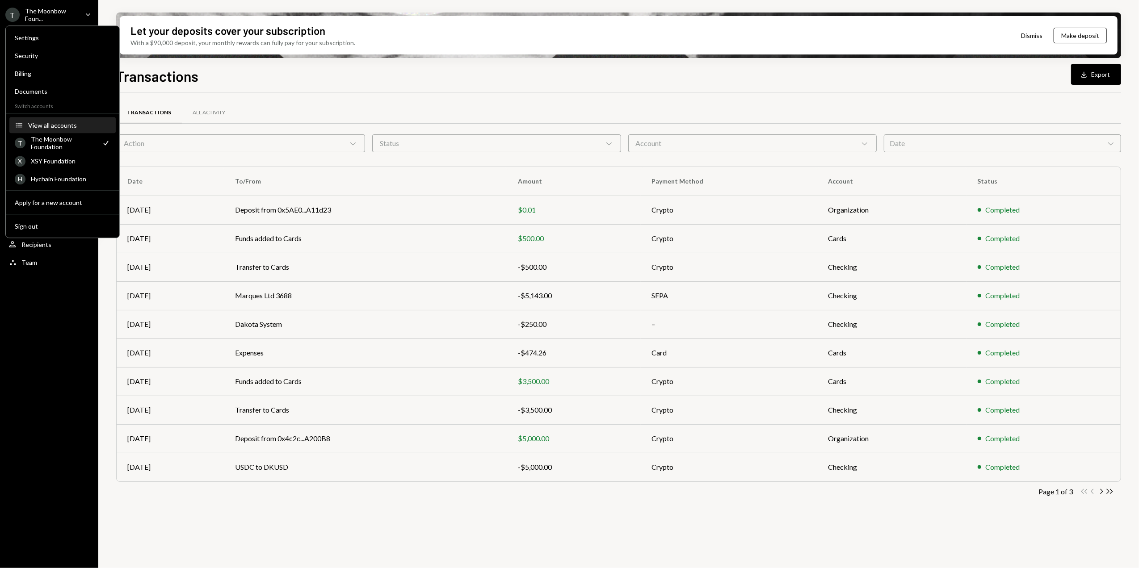
click at [46, 127] on div "View all accounts" at bounding box center [69, 126] width 82 height 8
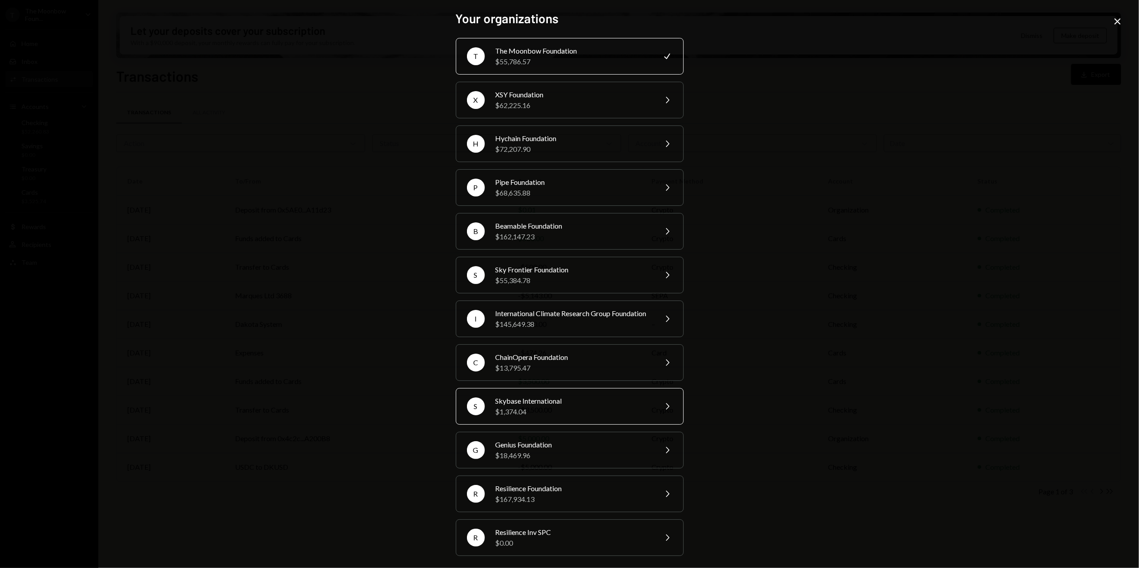
click at [534, 417] on div "$1,374.04" at bounding box center [574, 412] width 156 height 11
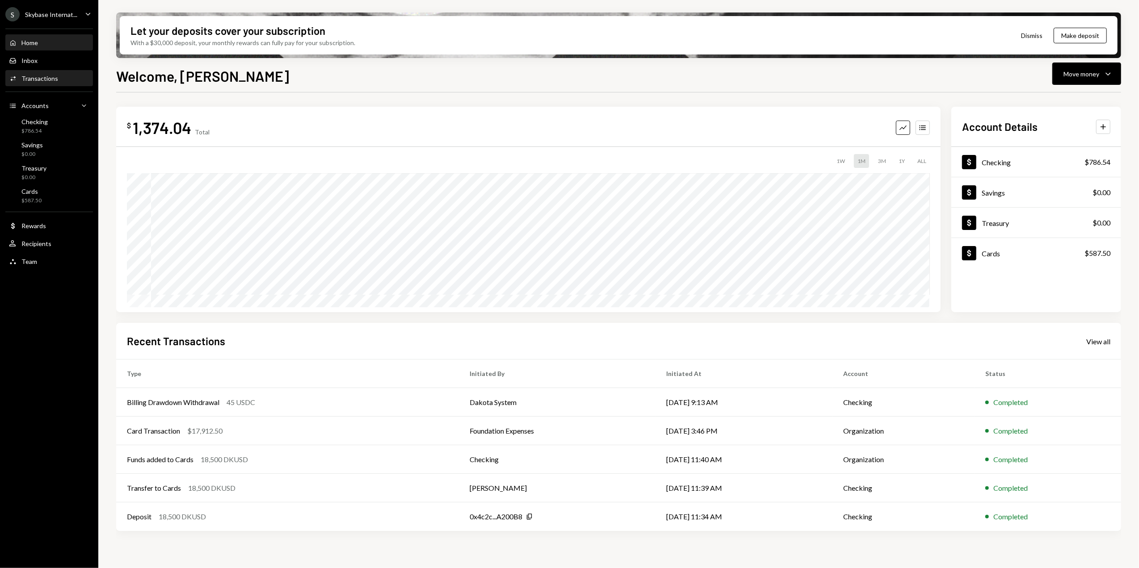
click at [24, 80] on div "Transactions" at bounding box center [39, 79] width 37 height 8
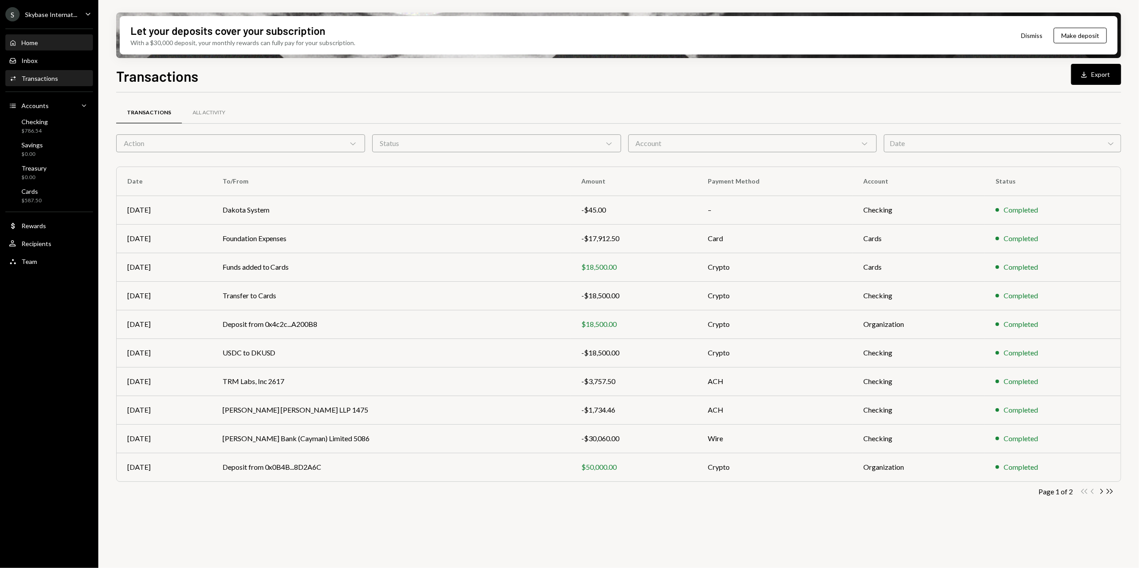
click at [61, 40] on div "Home Home" at bounding box center [49, 43] width 80 height 8
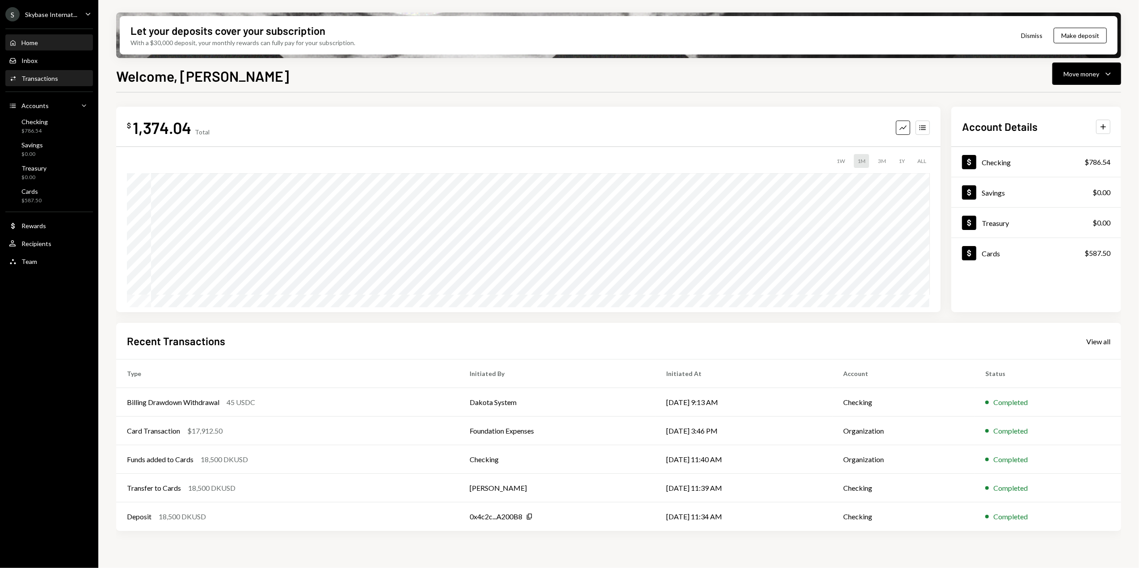
click at [43, 71] on div "Activities Transactions" at bounding box center [49, 78] width 80 height 15
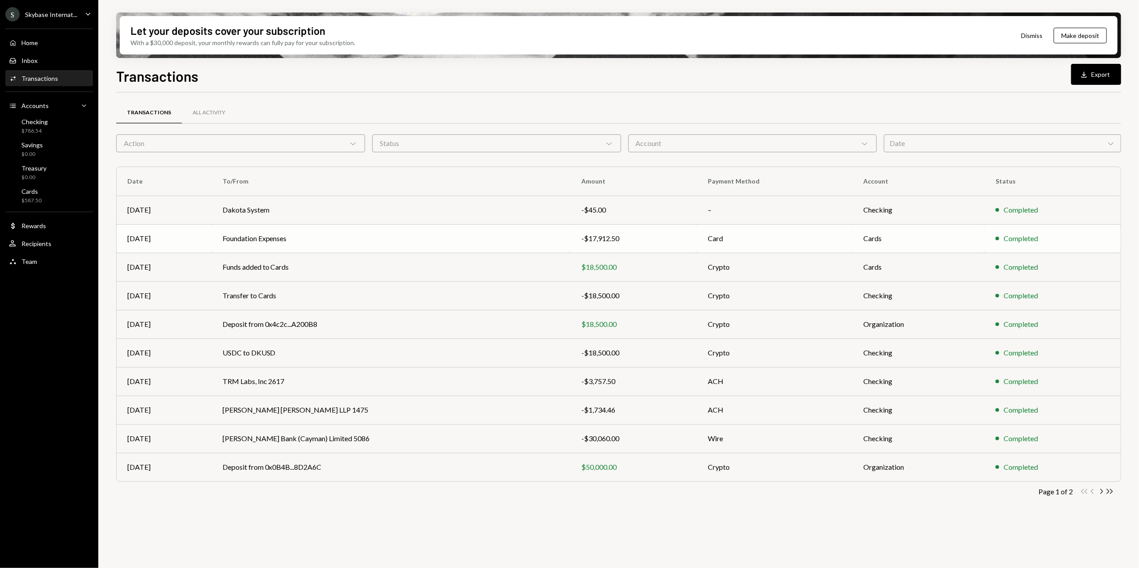
click at [300, 240] on td "Foundation Expenses" at bounding box center [391, 238] width 359 height 29
click at [342, 243] on td "Foundation Expenses" at bounding box center [391, 238] width 359 height 29
click at [1084, 79] on button "Download Export" at bounding box center [1096, 74] width 50 height 21
click at [49, 13] on div "Skybase Internat..." at bounding box center [51, 15] width 52 height 8
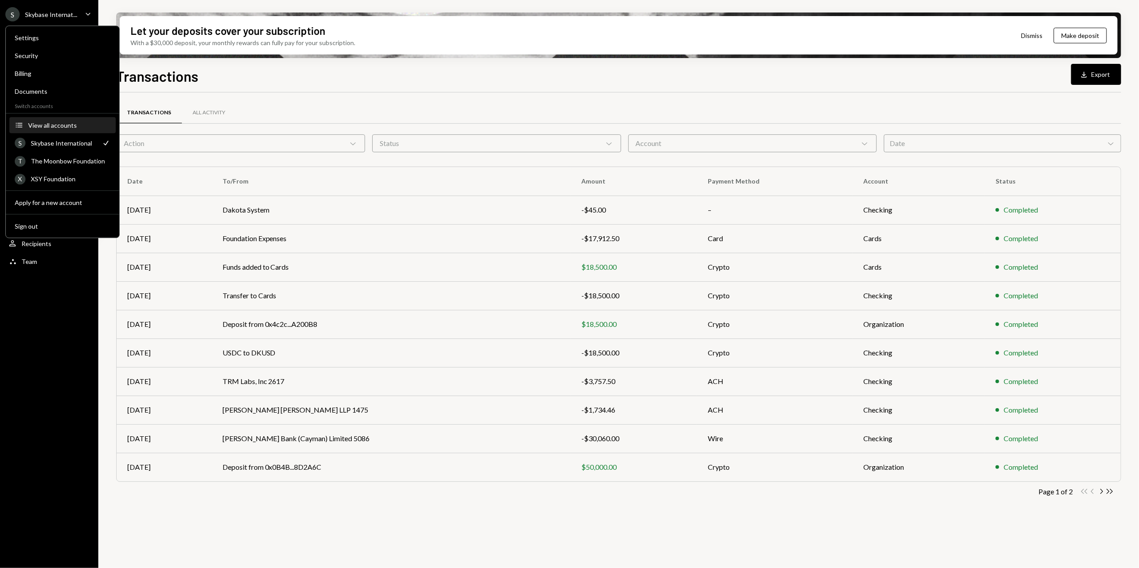
click at [49, 121] on button "Accounts View all accounts" at bounding box center [62, 126] width 106 height 16
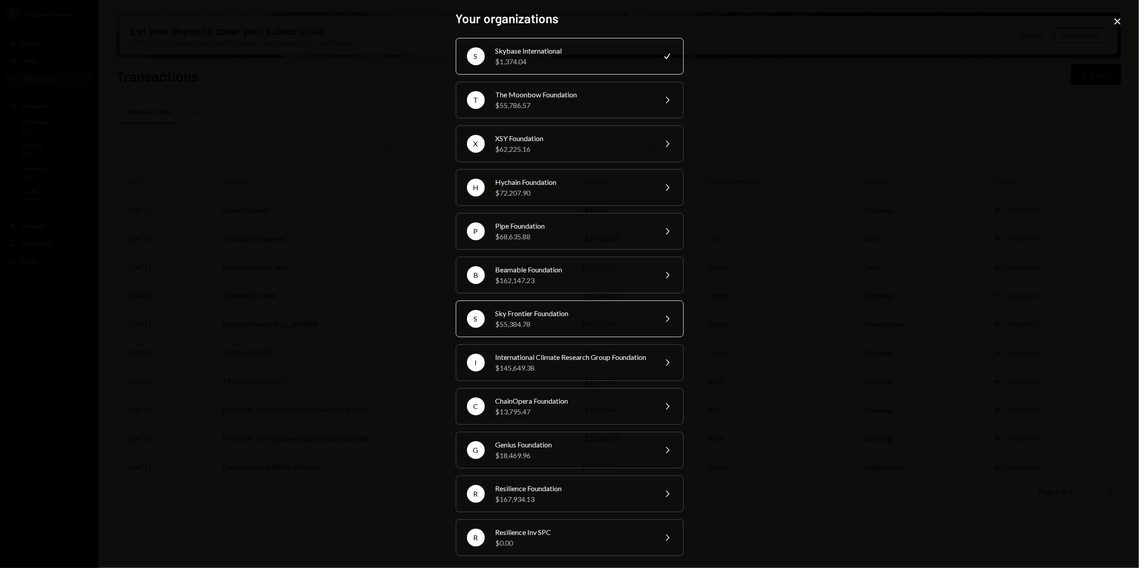
scroll to position [16, 0]
